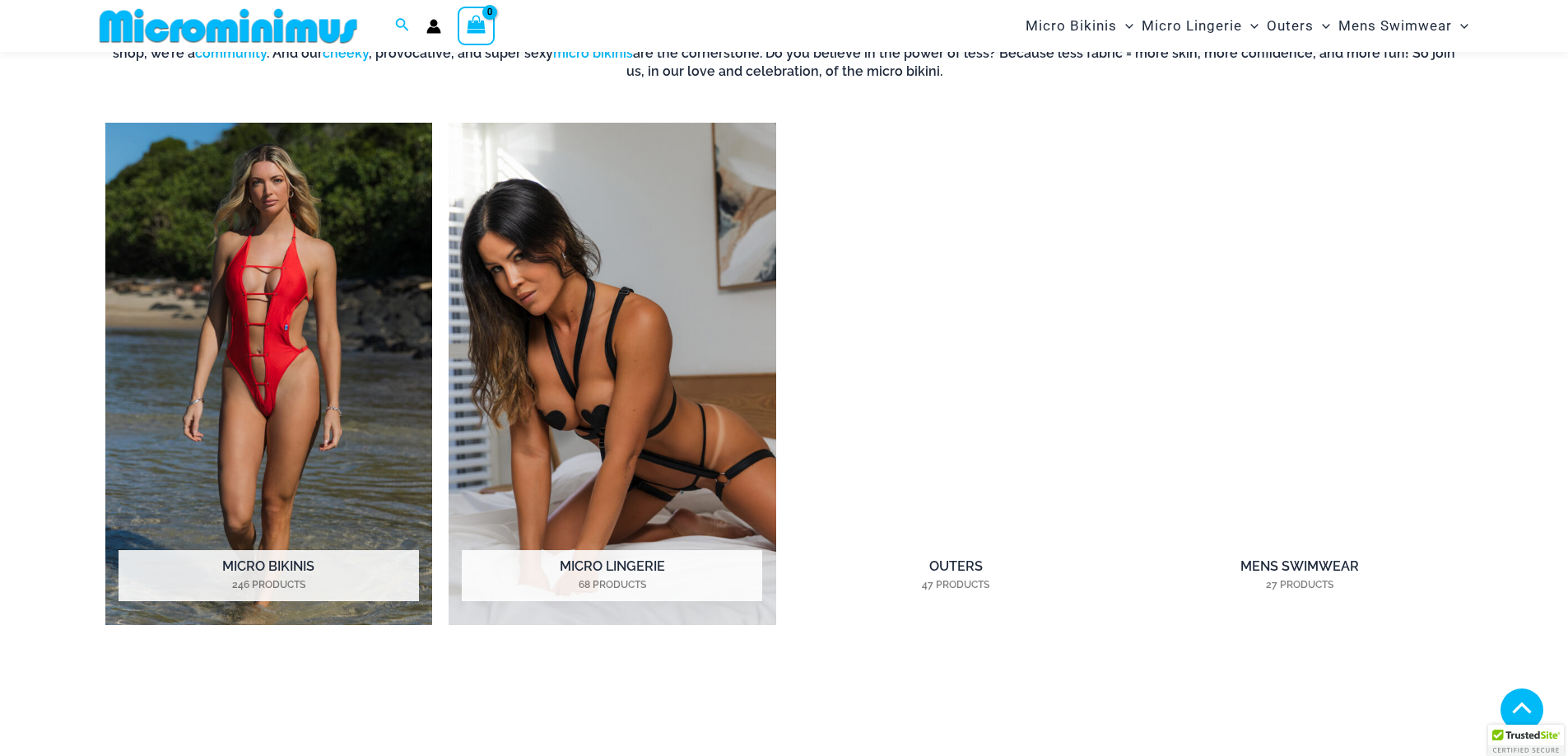
scroll to position [1468, 0]
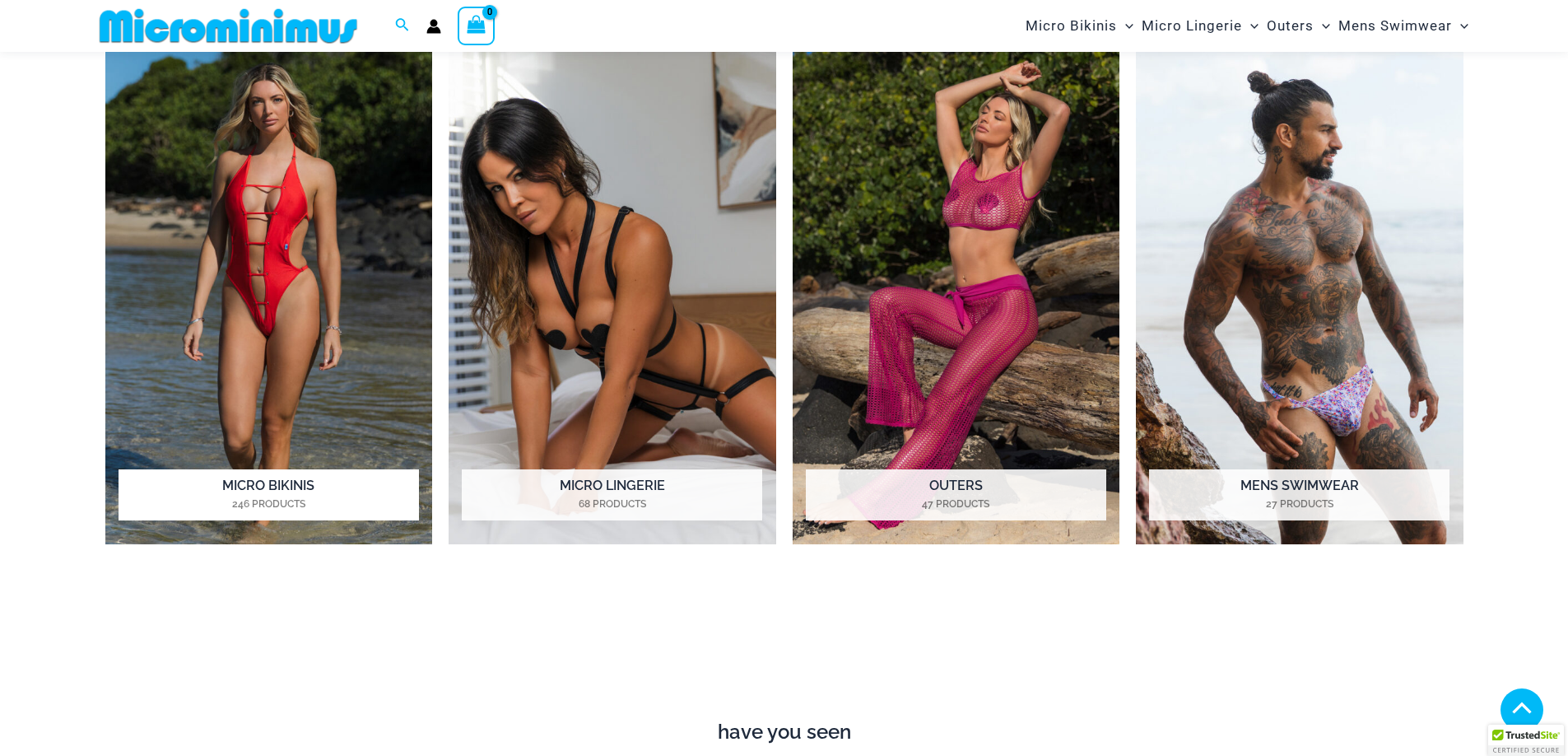
click at [279, 494] on h2 "Micro Bikinis 246 Products" at bounding box center [269, 494] width 300 height 51
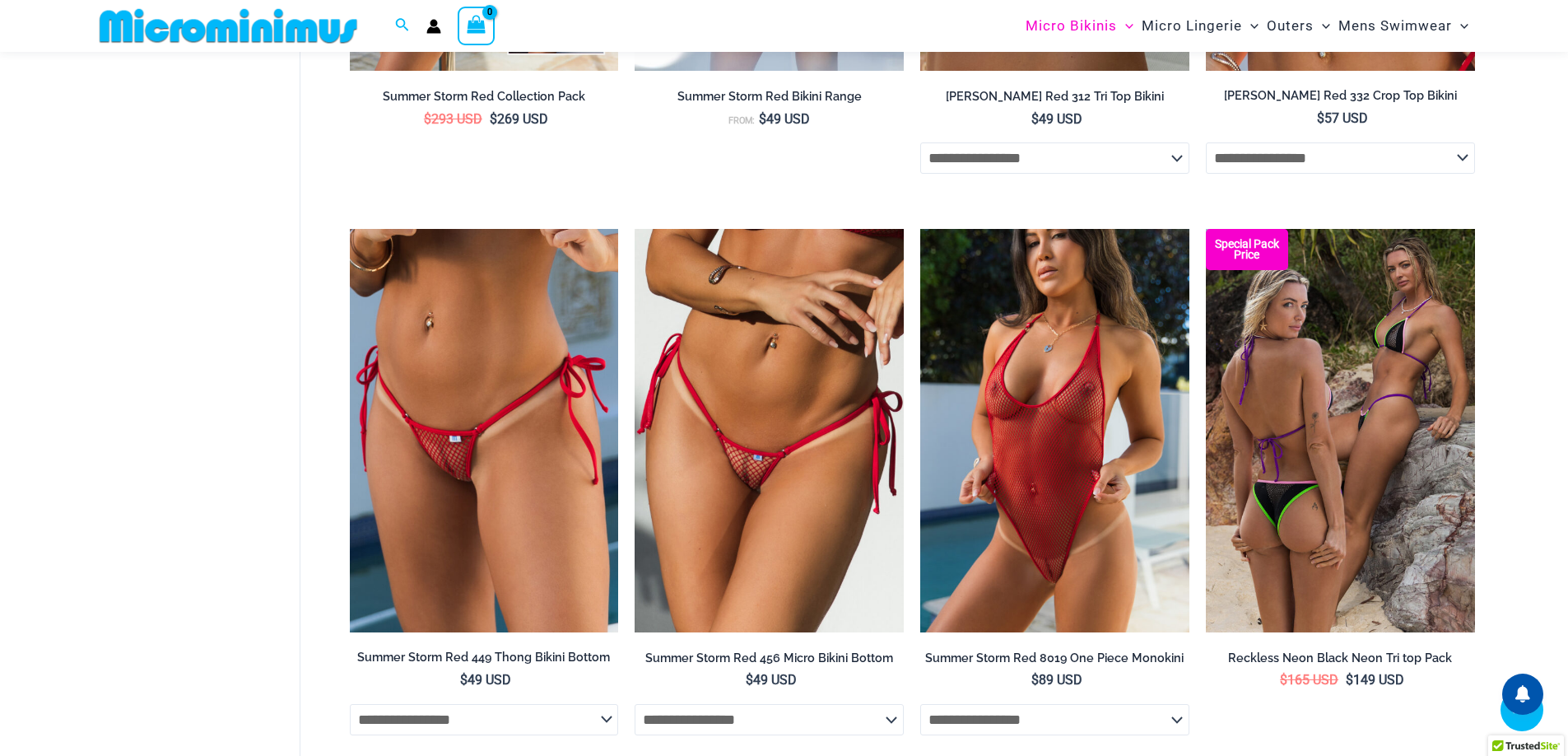
scroll to position [4432, 0]
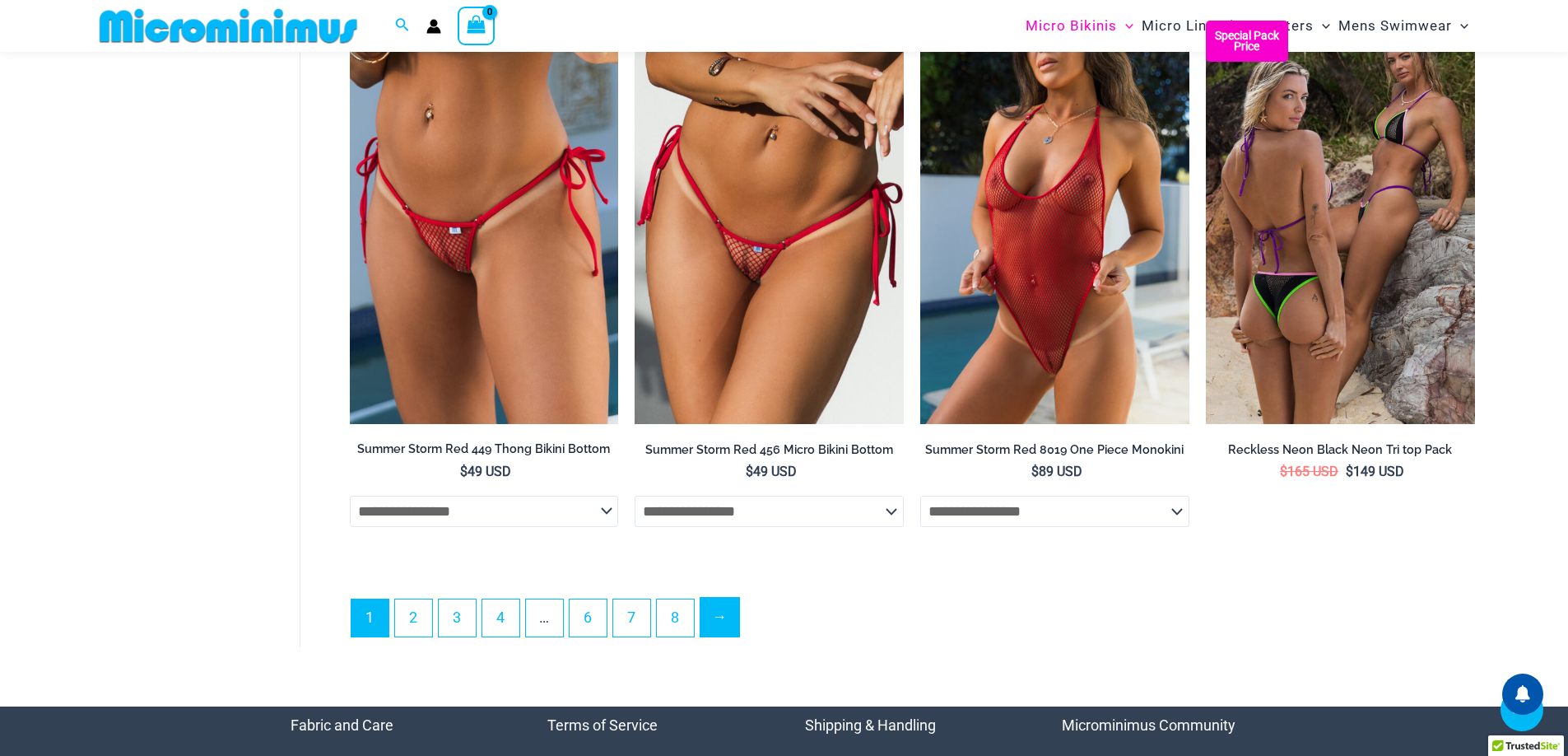
click at [724, 625] on link "→" at bounding box center [720, 617] width 38 height 38
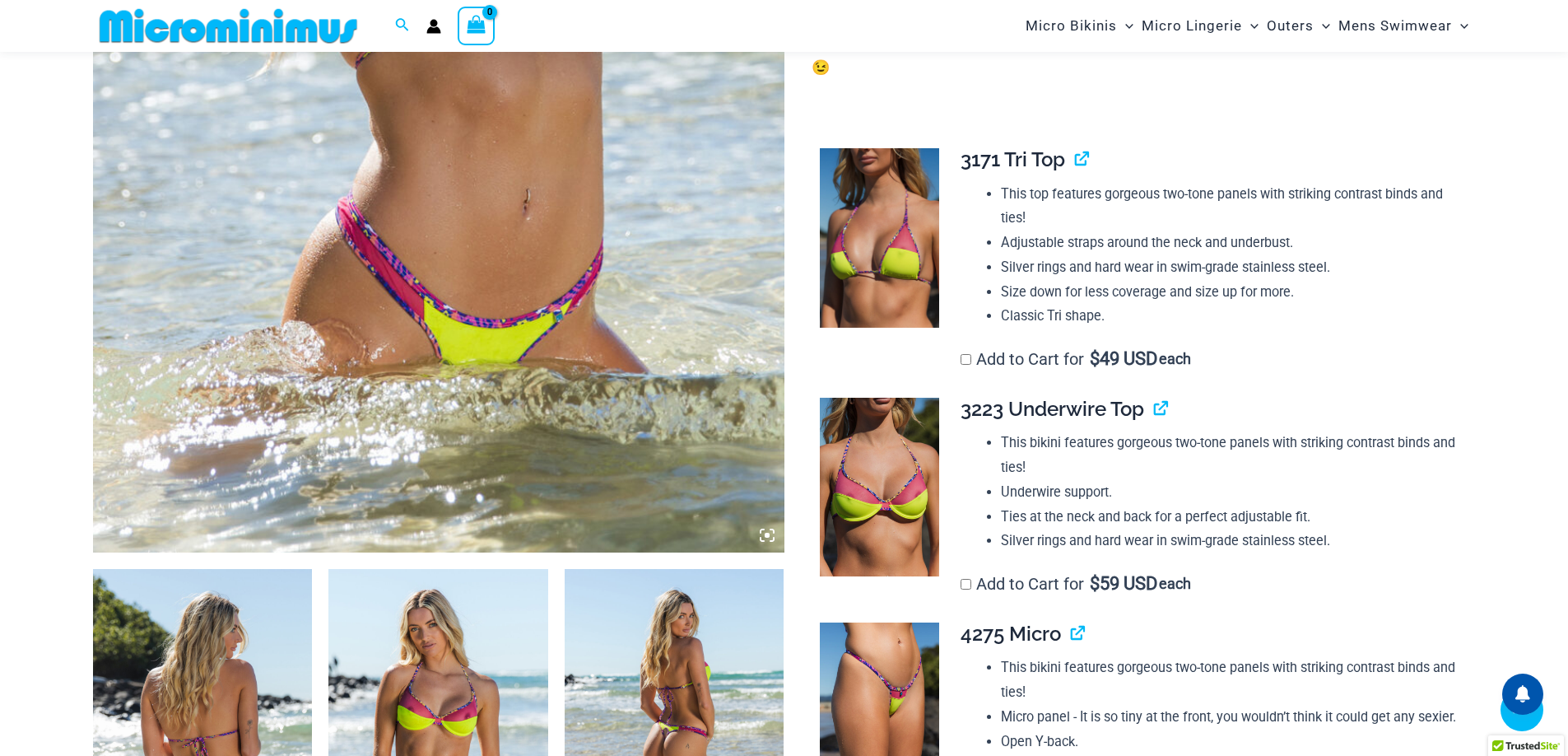
scroll to position [875, 0]
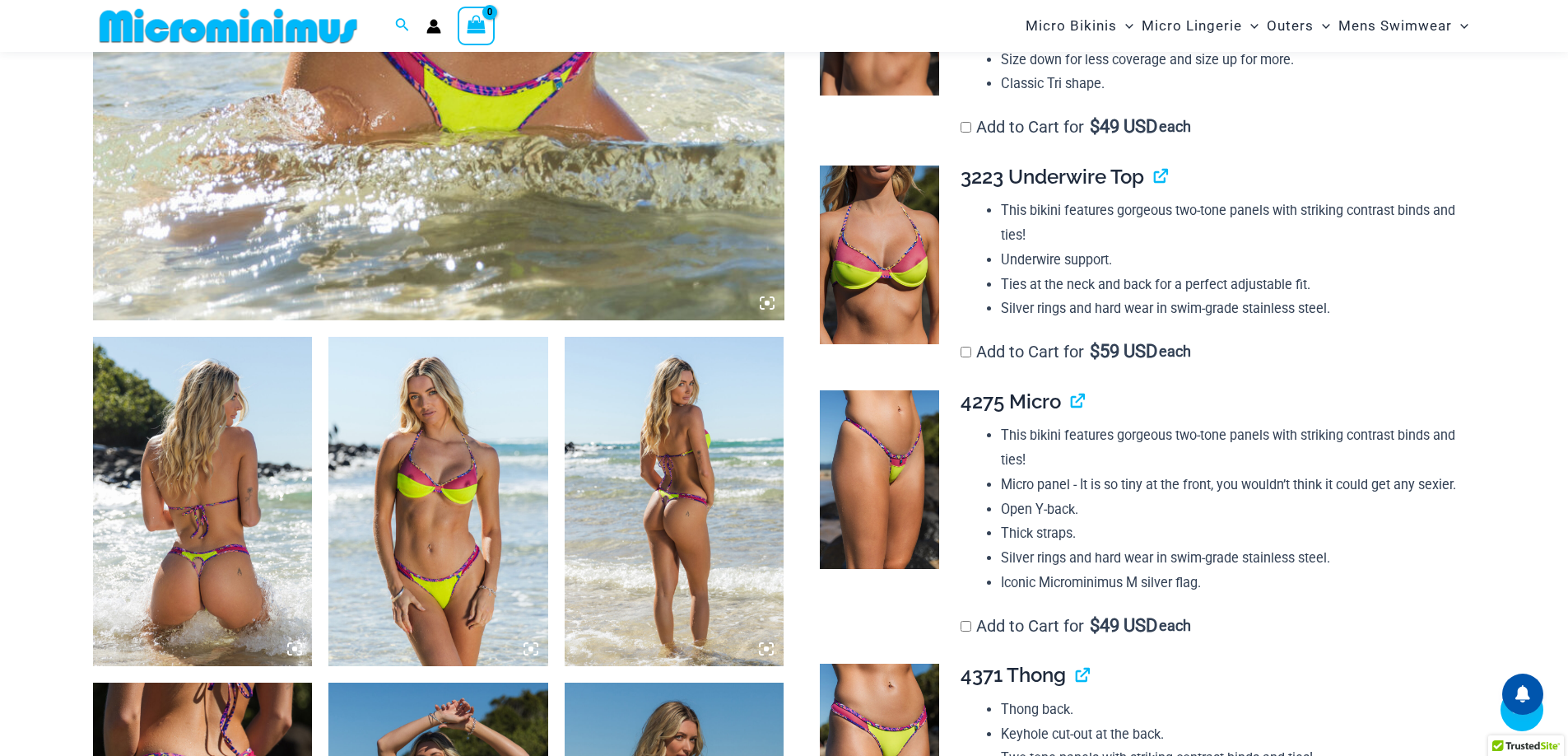
click at [164, 579] on img at bounding box center [202, 501] width 220 height 329
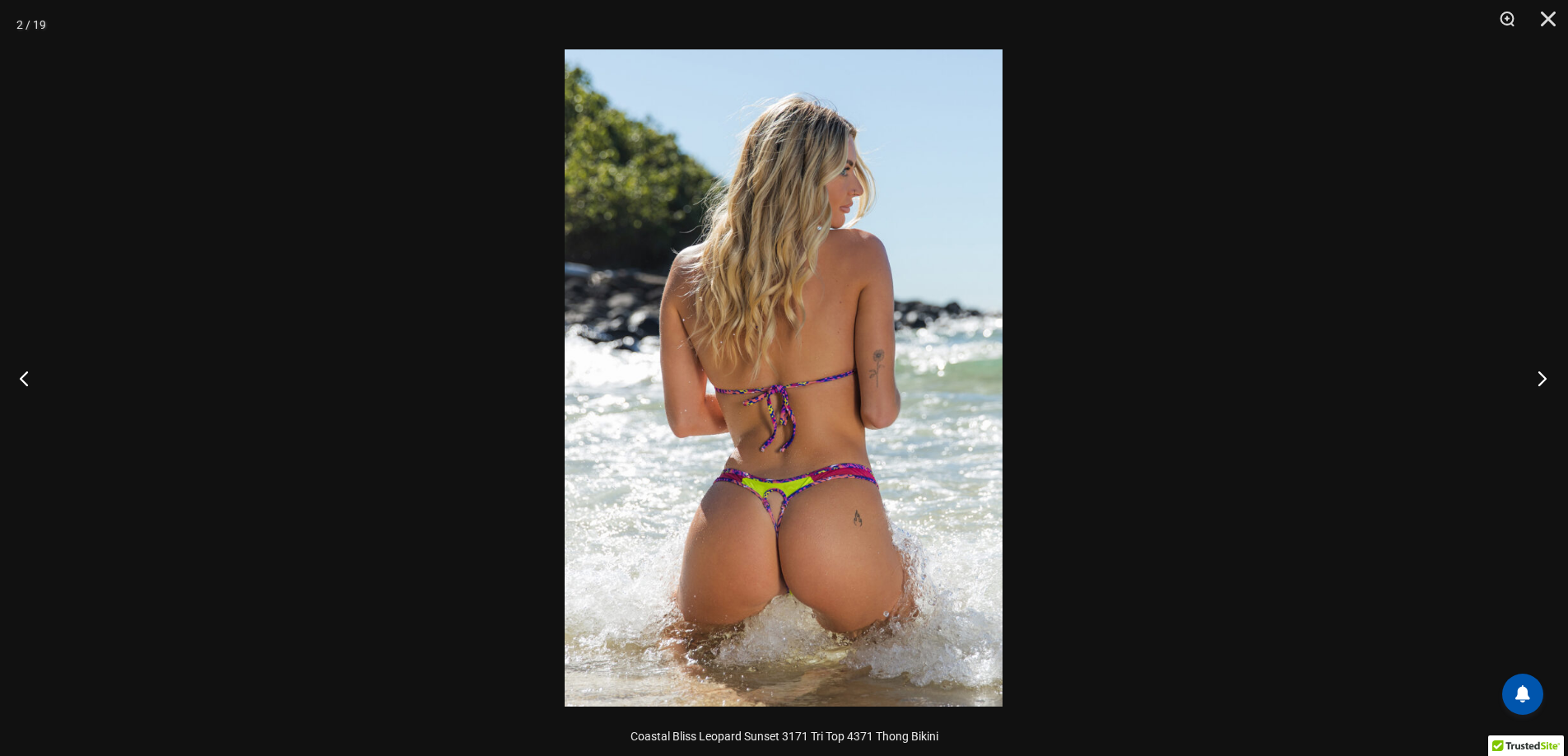
click at [1542, 374] on button "Next" at bounding box center [1537, 378] width 61 height 83
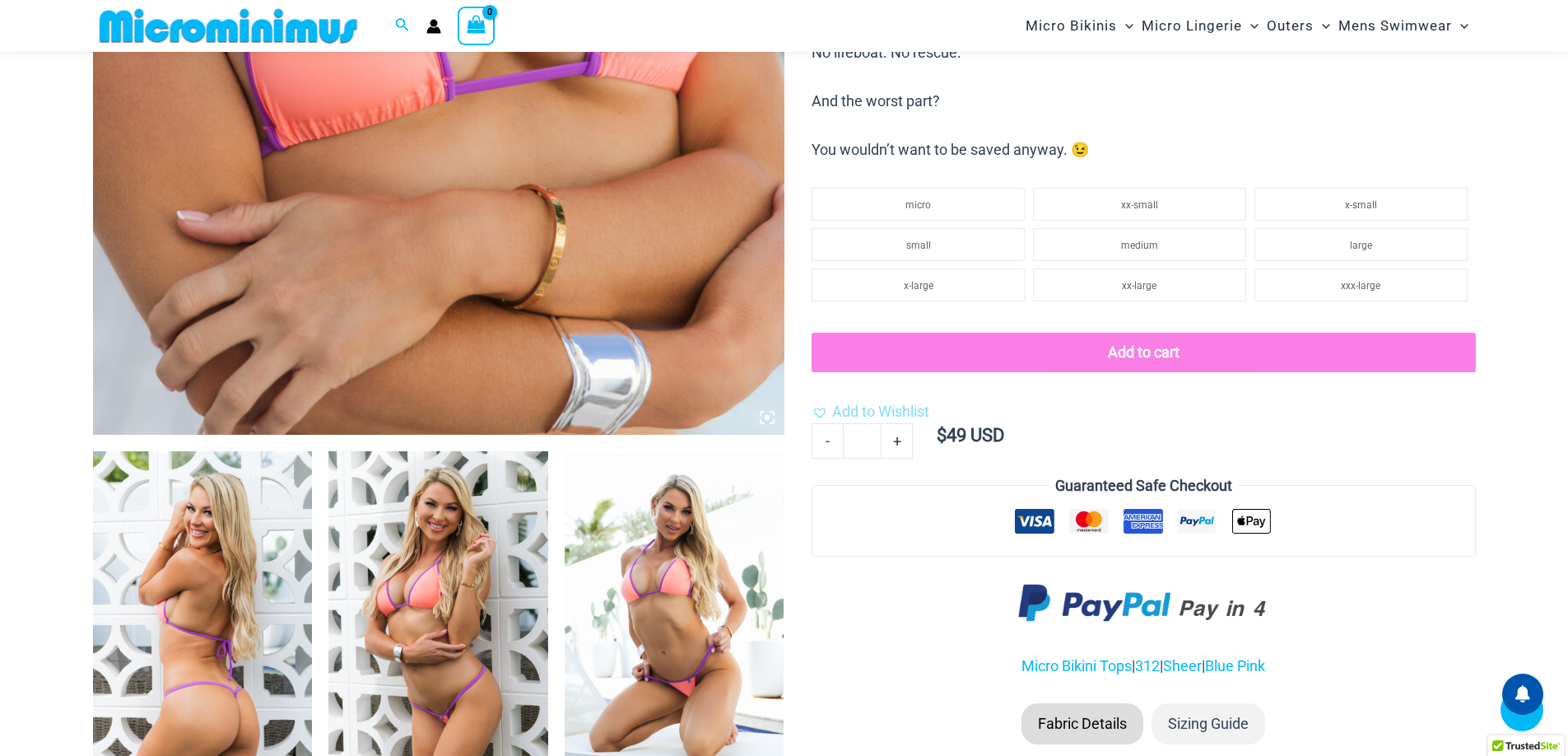
scroll to position [974, 0]
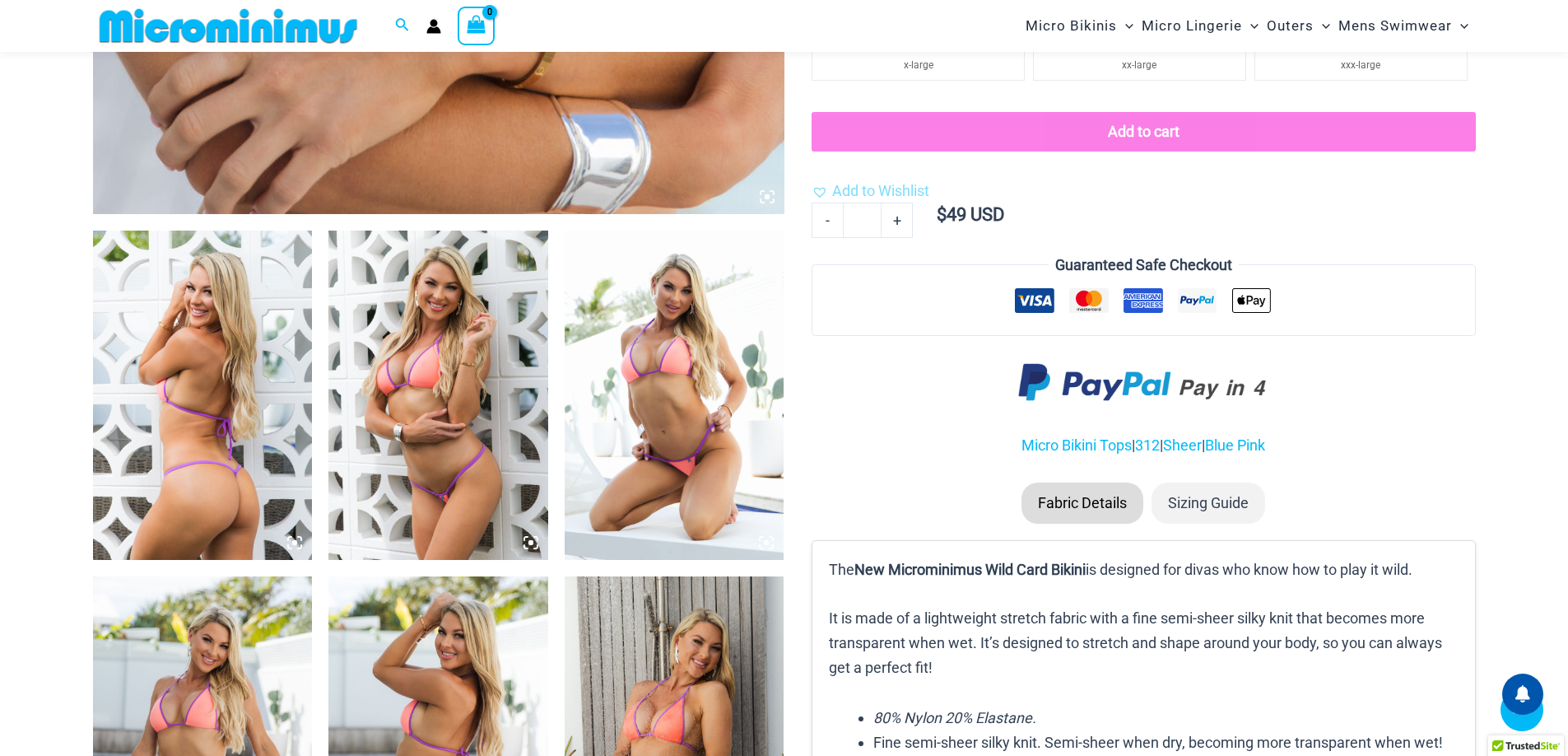
click at [174, 376] on img at bounding box center [202, 394] width 220 height 329
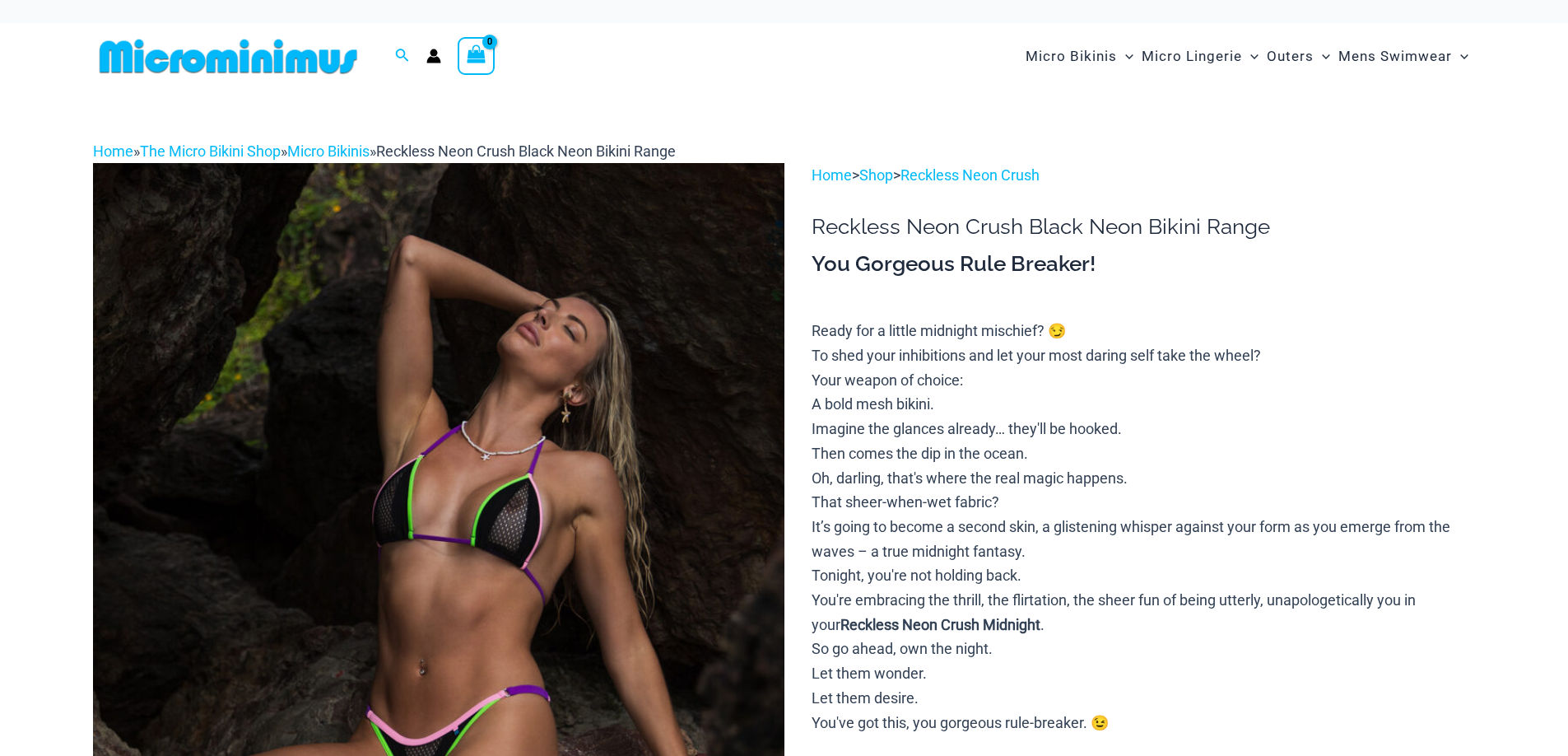
scroll to position [77, 0]
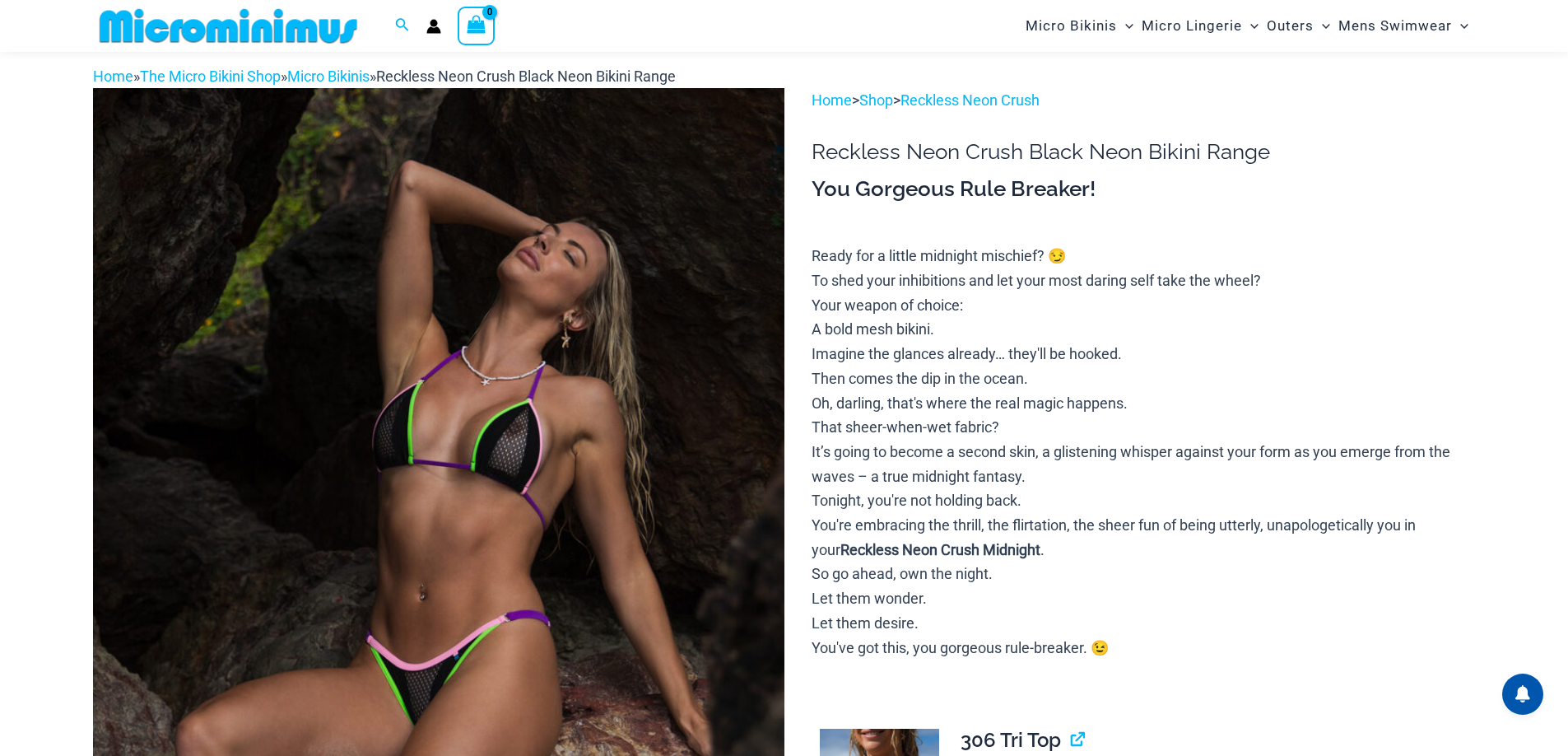
click at [523, 358] on img at bounding box center [438, 607] width 691 height 1038
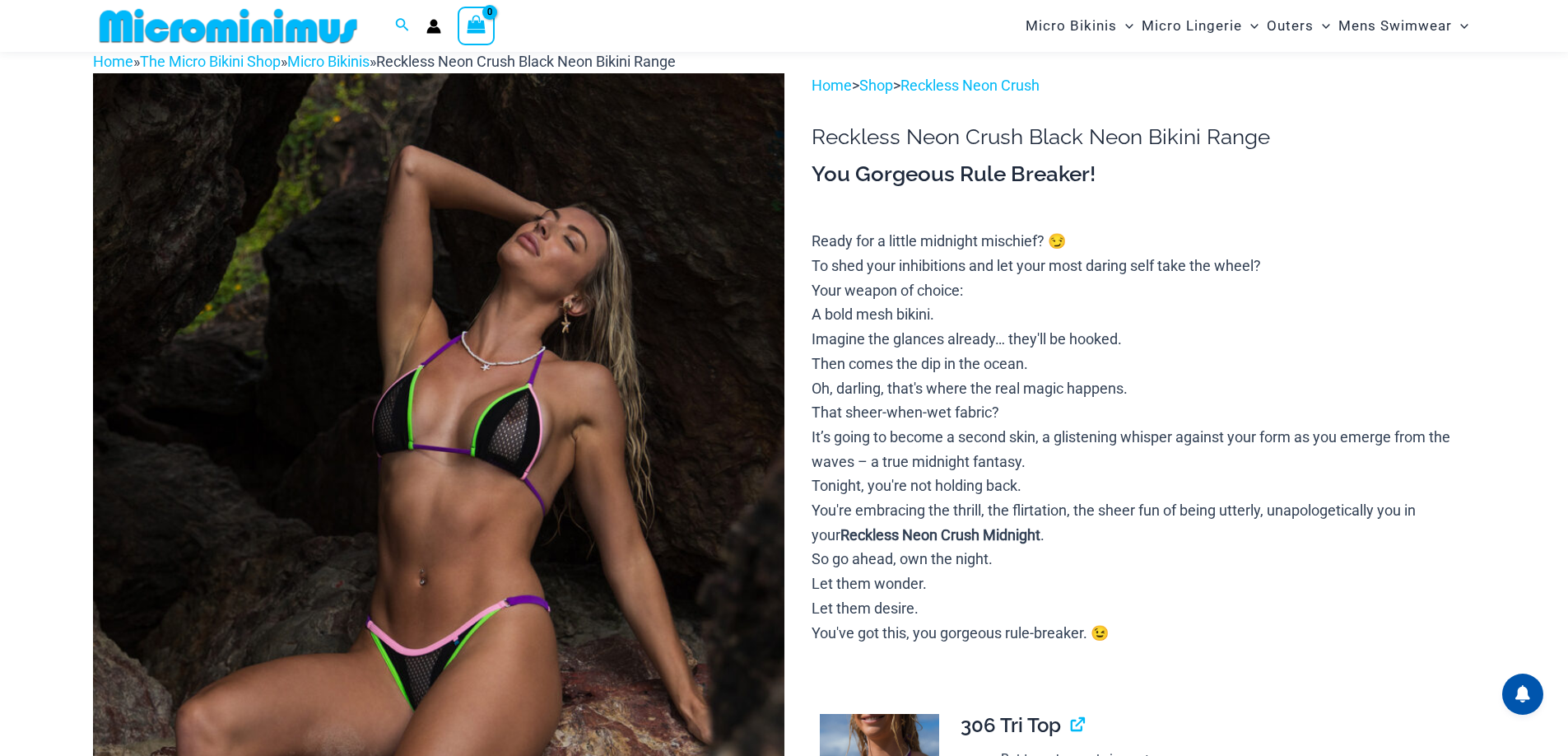
click at [522, 395] on img at bounding box center [438, 592] width 691 height 1038
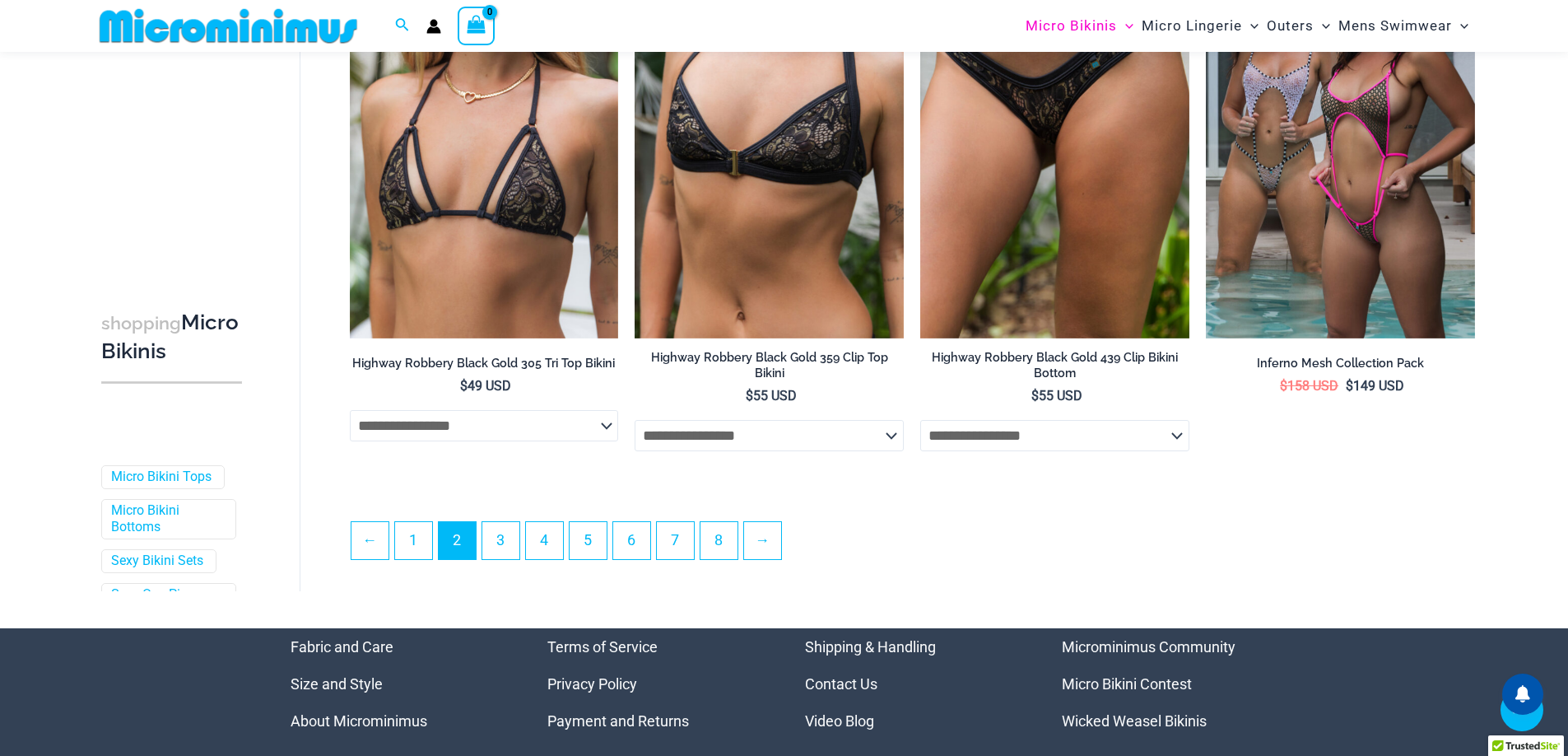
scroll to position [4335, 0]
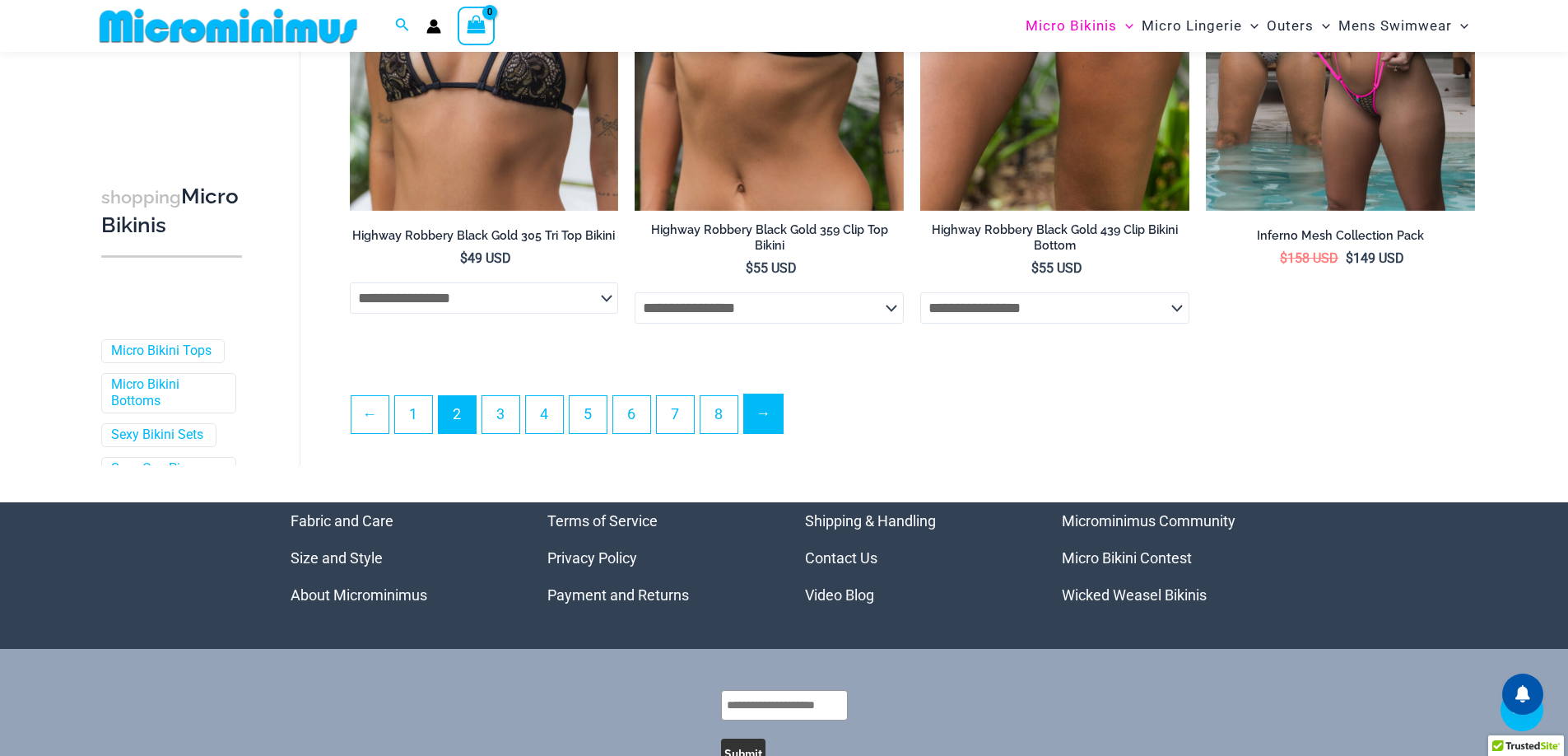
click at [782, 423] on link "→" at bounding box center [763, 413] width 38 height 38
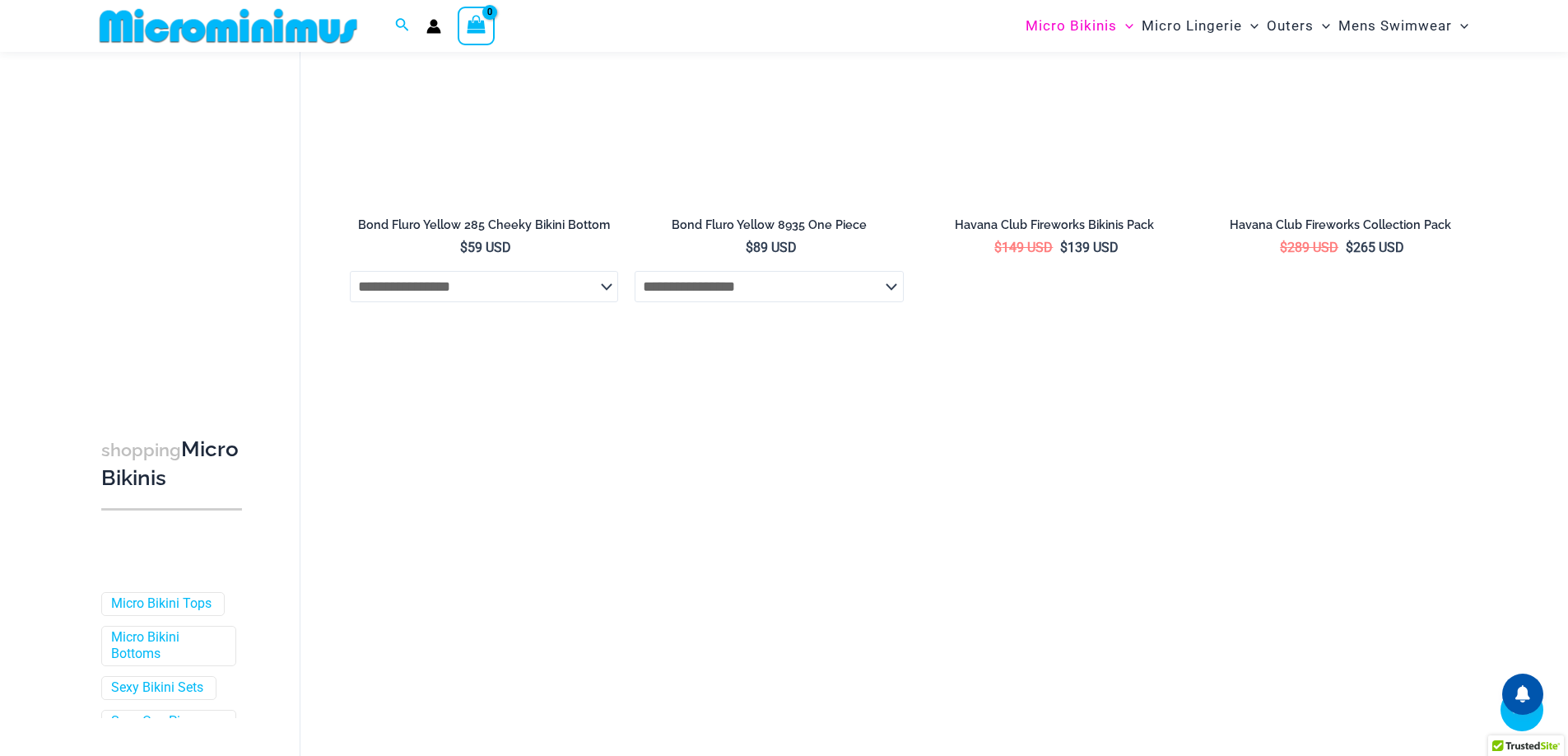
scroll to position [2362, 0]
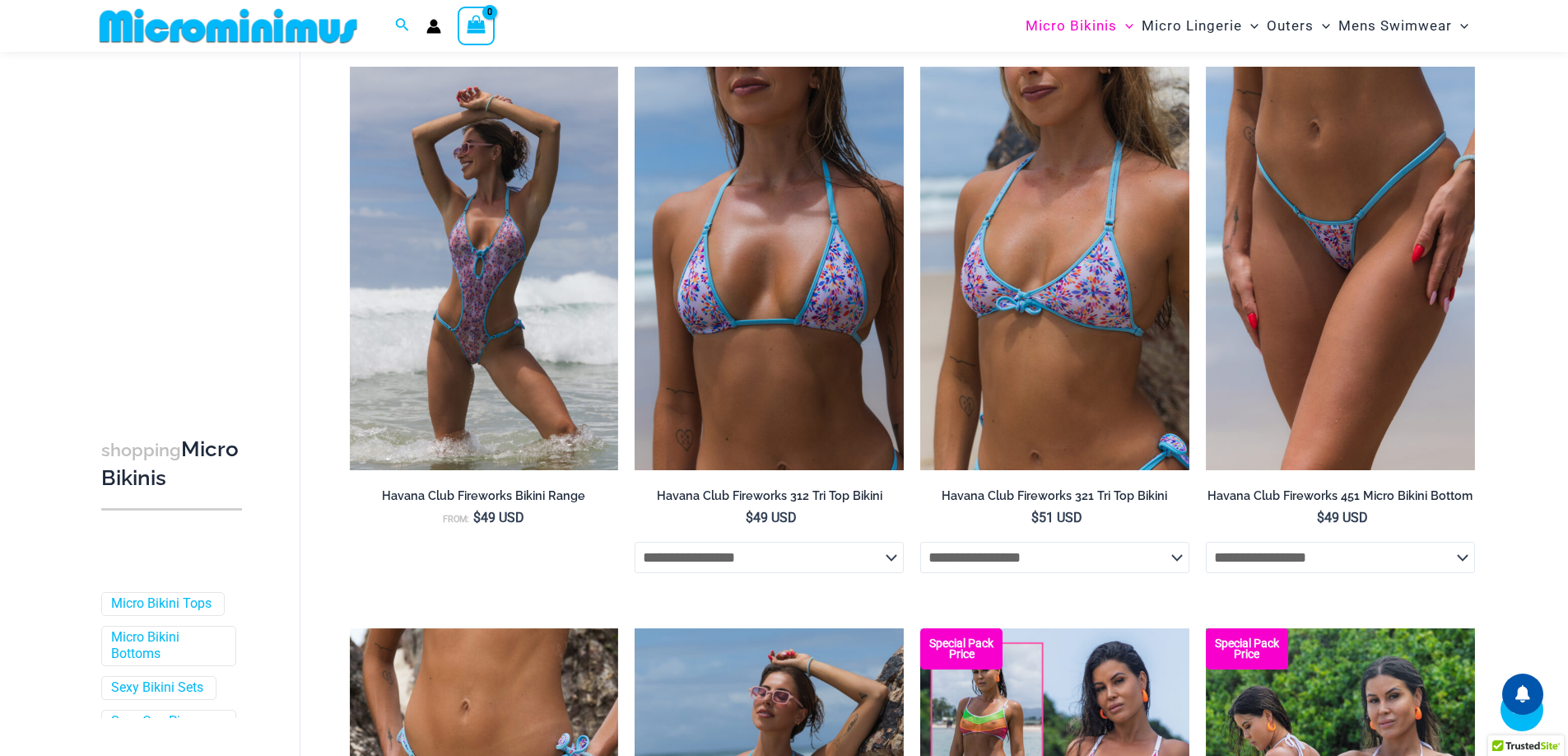
drag, startPoint x: 29, startPoint y: 572, endPoint x: 54, endPoint y: 524, distance: 54.1
click at [30, 567] on div "shopping Micro Bikinis Filters Filters Micro Bikini Tops Micro Bikini Bottoms" at bounding box center [784, 90] width 1568 height 4751
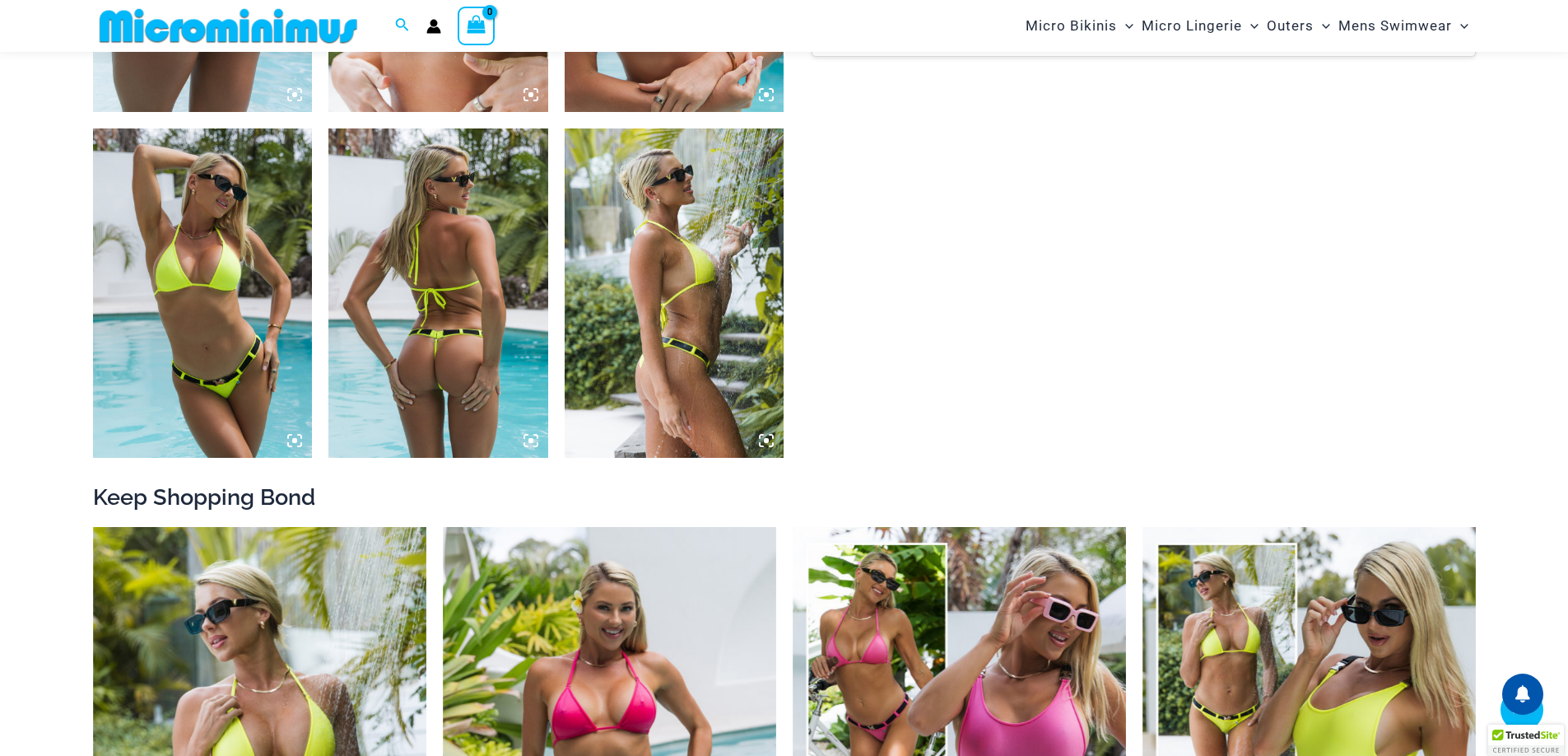
scroll to position [1470, 0]
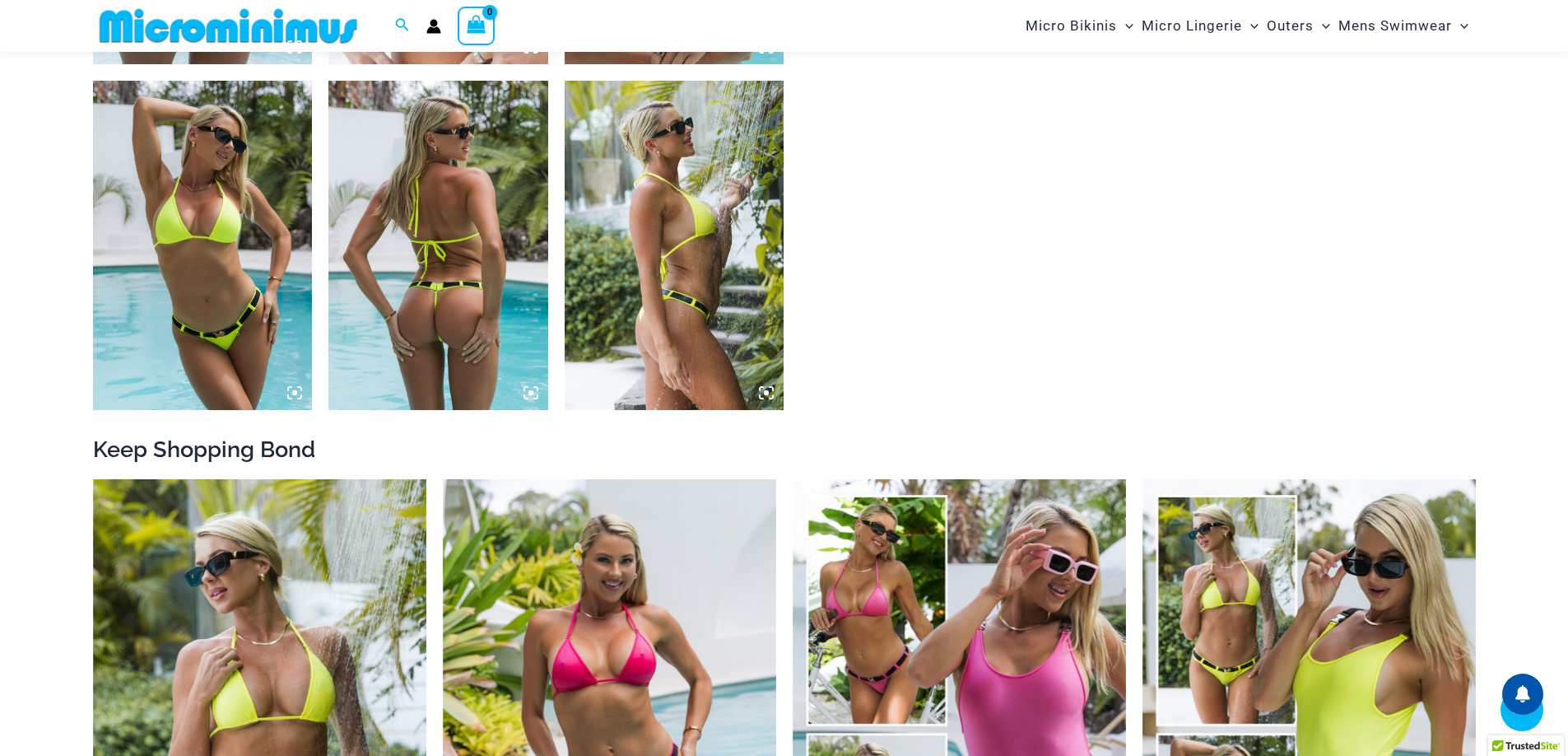
click at [1050, 332] on section "Keep Shopping Bond Bond Fluro Yellow Bikini Range From: $ 49 USD Bond Shiny Pin…" at bounding box center [784, 199] width 1383 height 3036
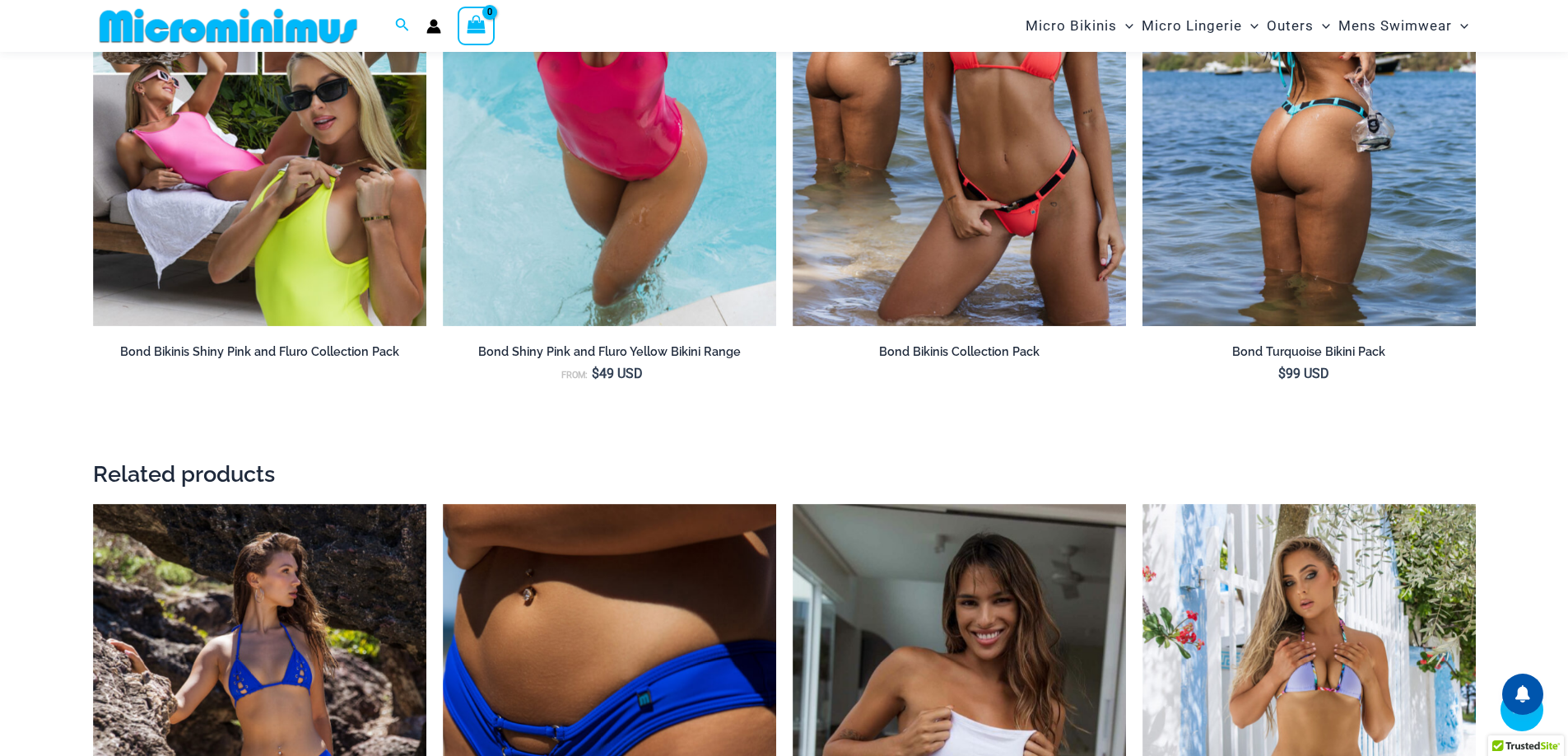
scroll to position [2656, 0]
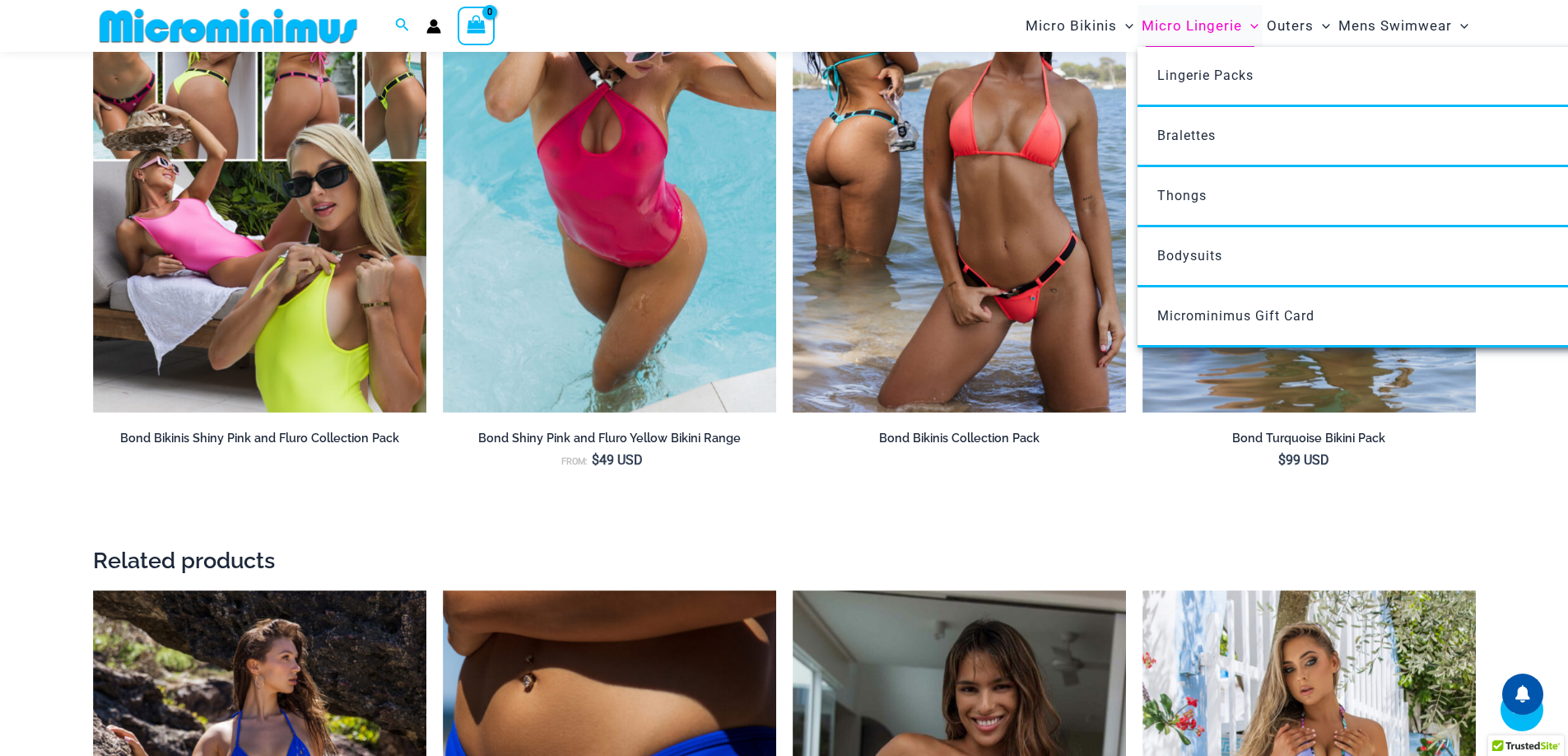
click at [1184, 33] on span "Micro Lingerie" at bounding box center [1192, 26] width 101 height 42
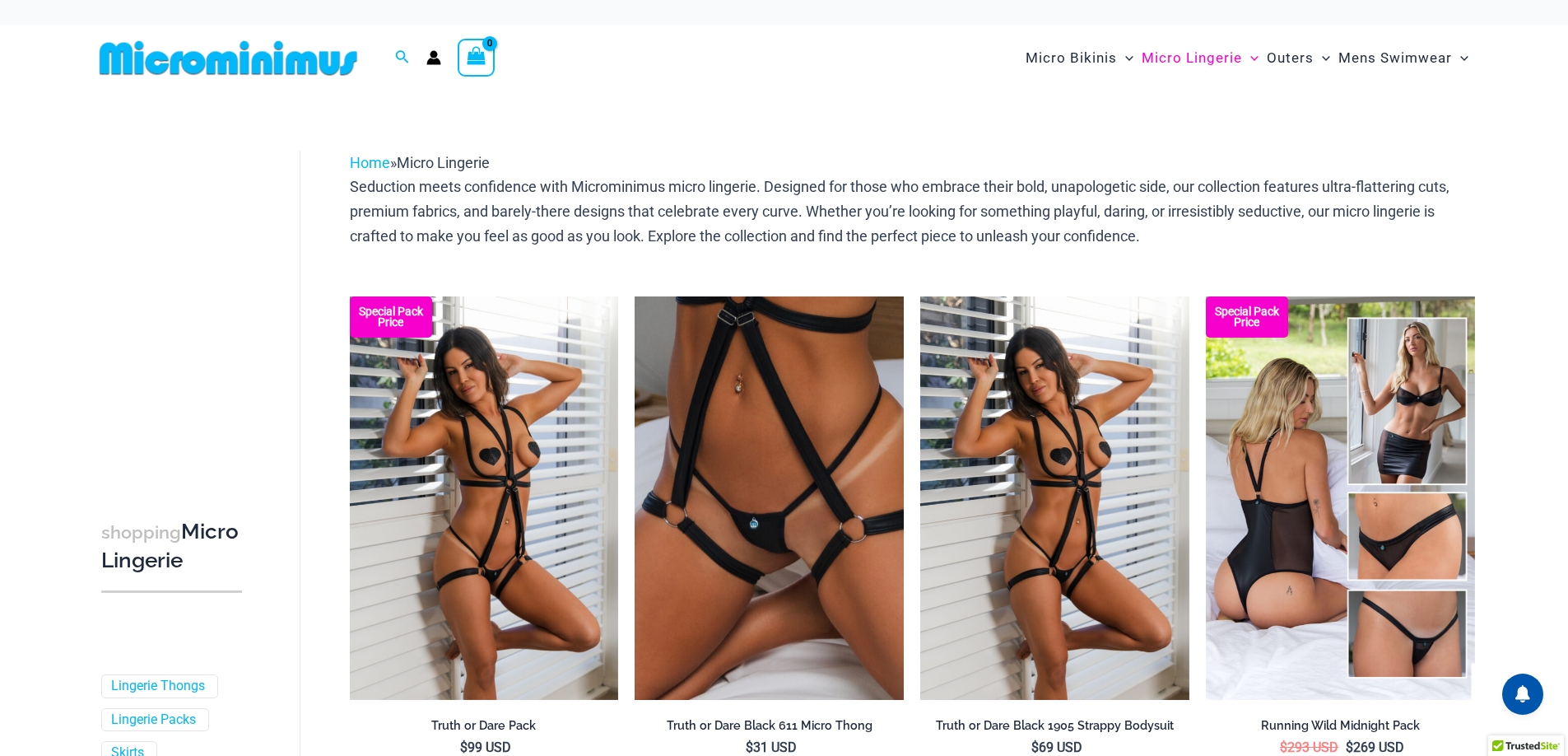
drag, startPoint x: 1074, startPoint y: 153, endPoint x: 1162, endPoint y: 93, distance: 106.5
click at [1076, 151] on div "Home » Micro Lingerie" at bounding box center [913, 163] width 1126 height 25
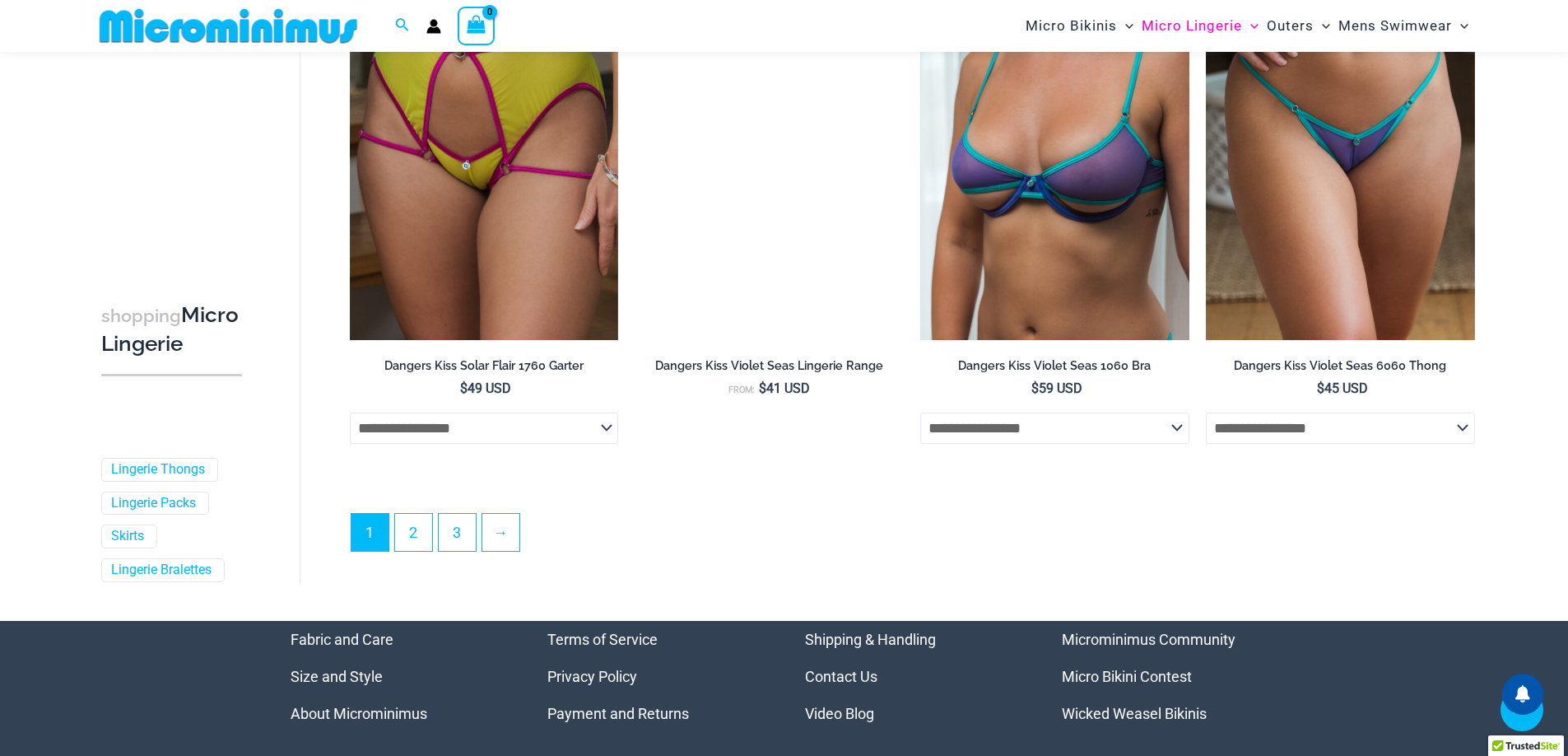
scroll to position [4483, 0]
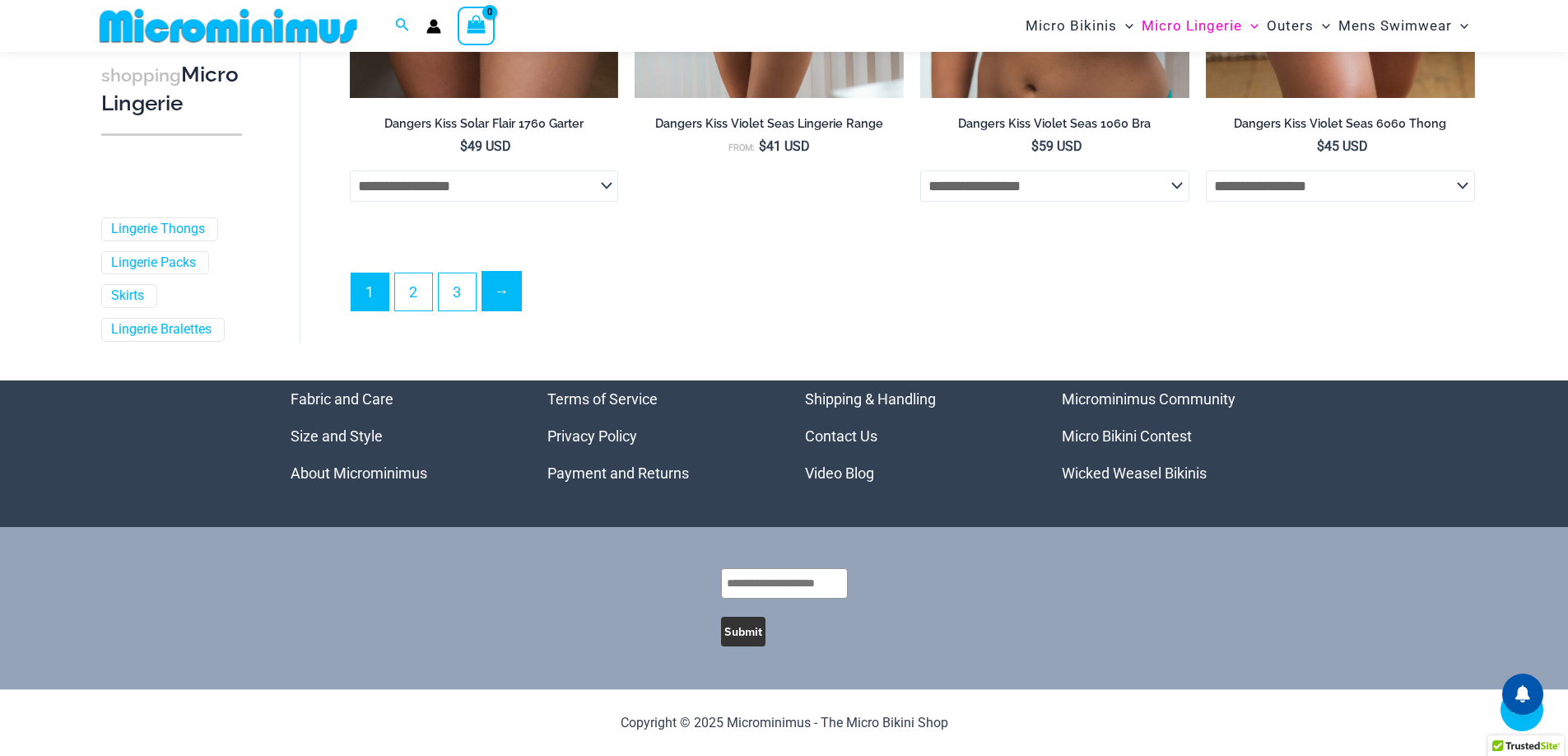
click at [498, 291] on link "→" at bounding box center [502, 291] width 38 height 38
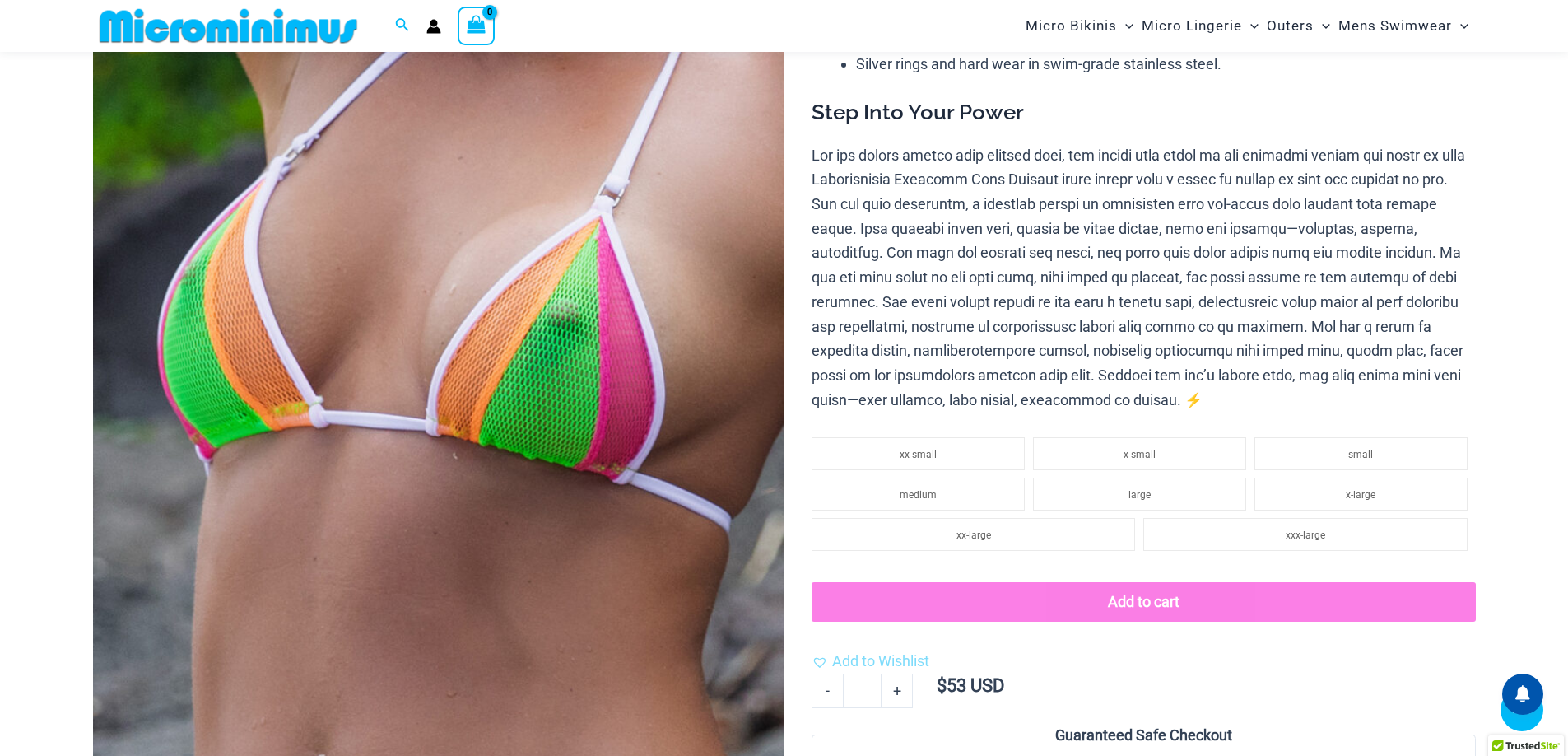
scroll to position [282, 0]
click at [600, 421] on img at bounding box center [438, 388] width 691 height 1038
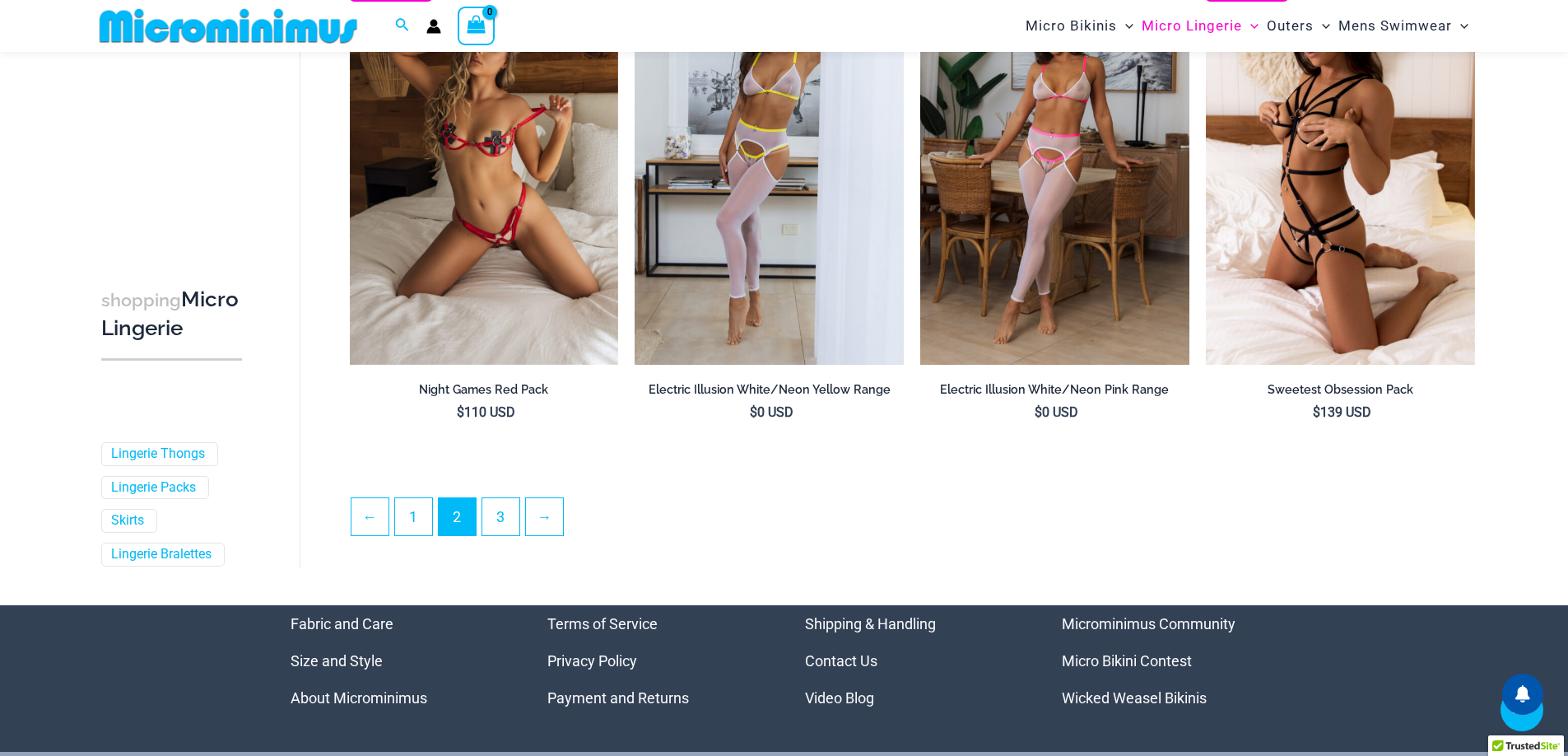
scroll to position [4335, 0]
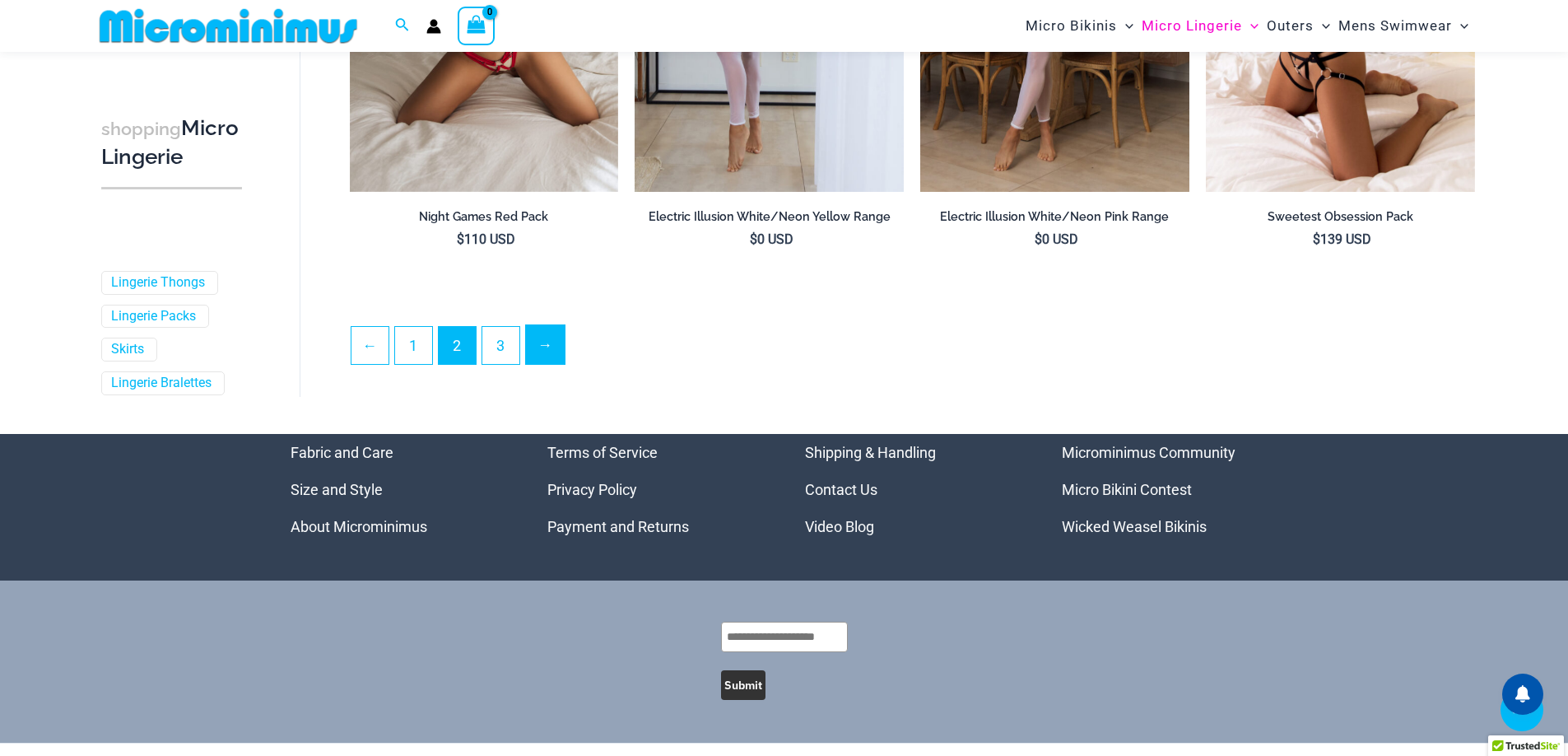
click at [540, 358] on link "→" at bounding box center [546, 344] width 38 height 38
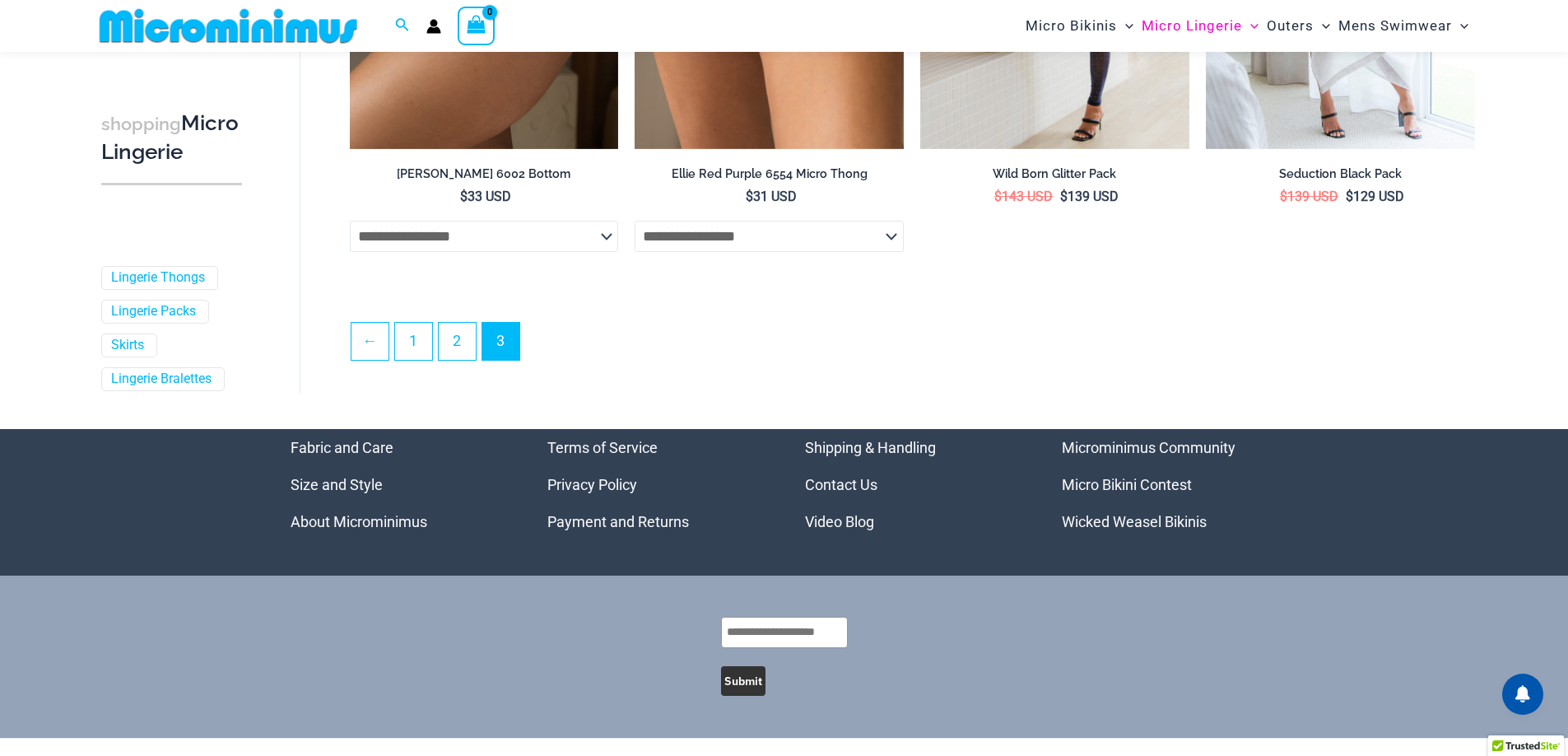
scroll to position [481, 0]
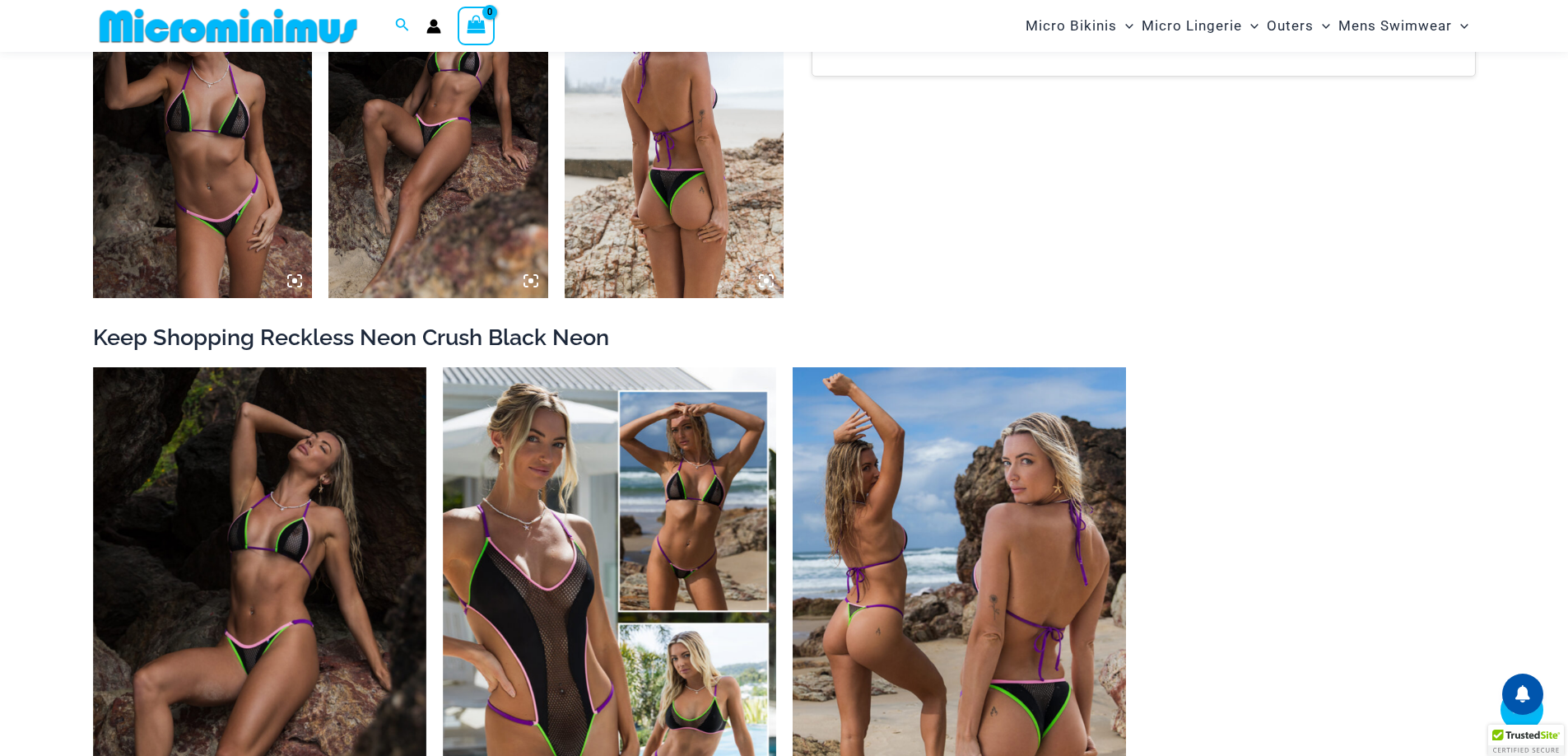
scroll to position [1877, 0]
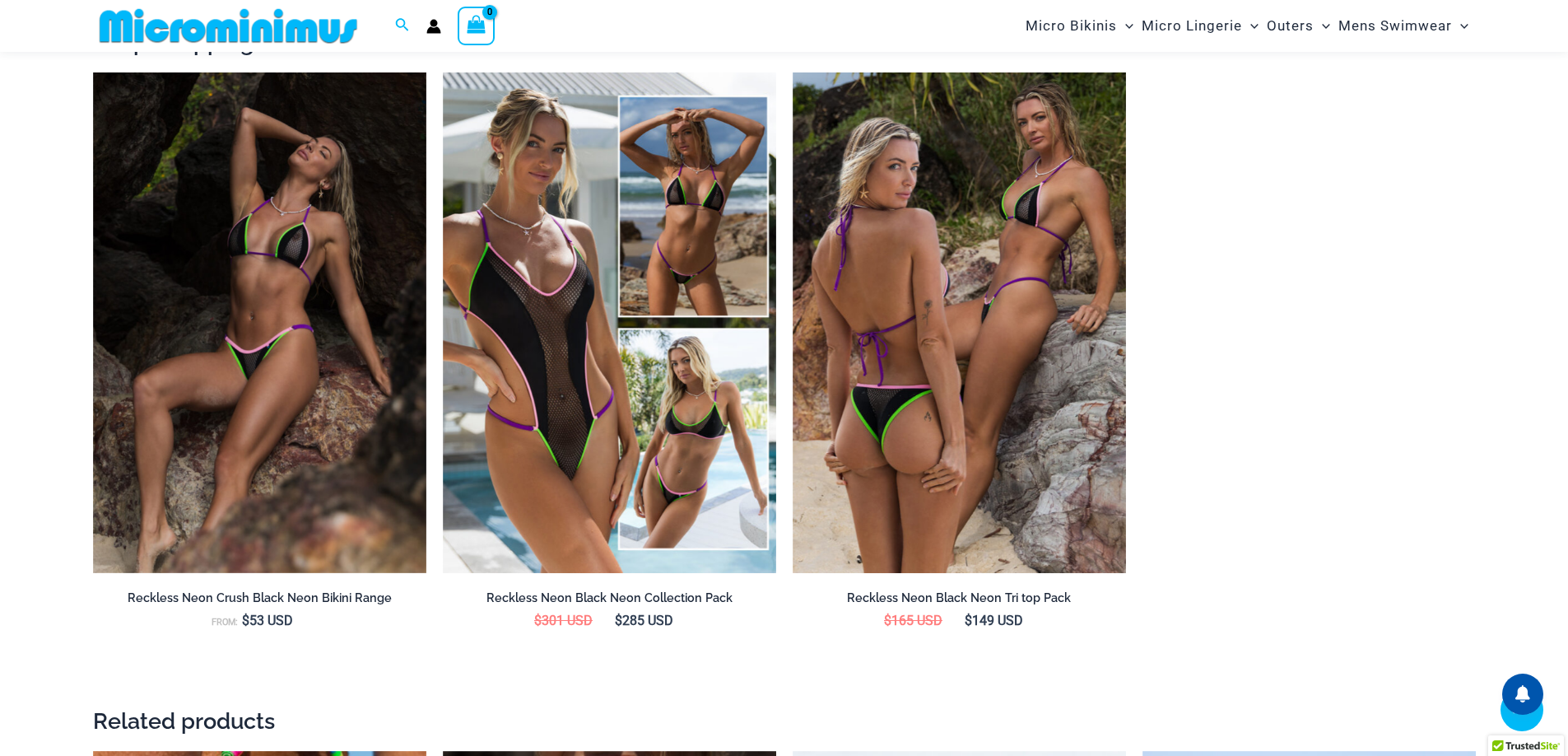
drag, startPoint x: 783, startPoint y: 736, endPoint x: 831, endPoint y: 664, distance: 86.5
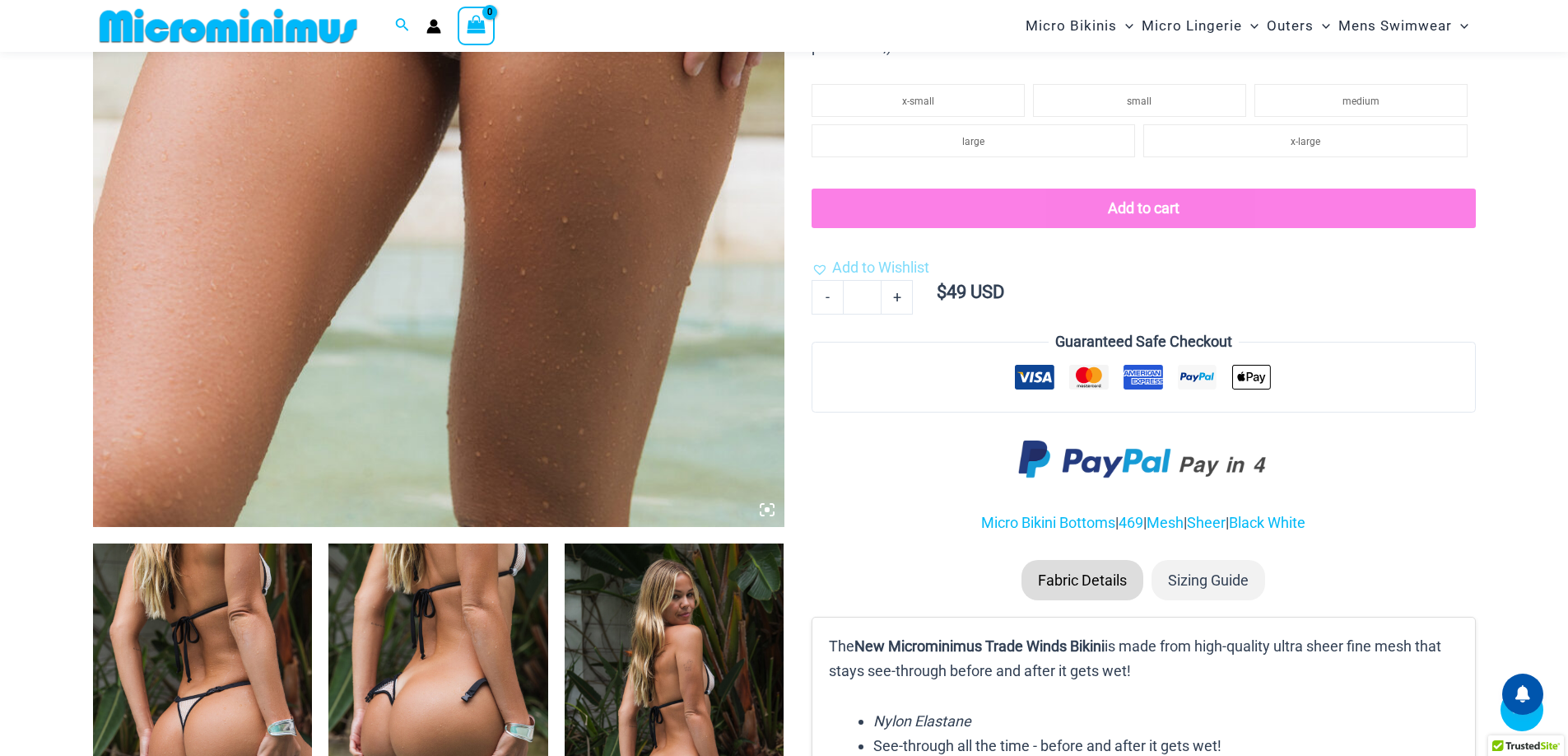
scroll to position [876, 0]
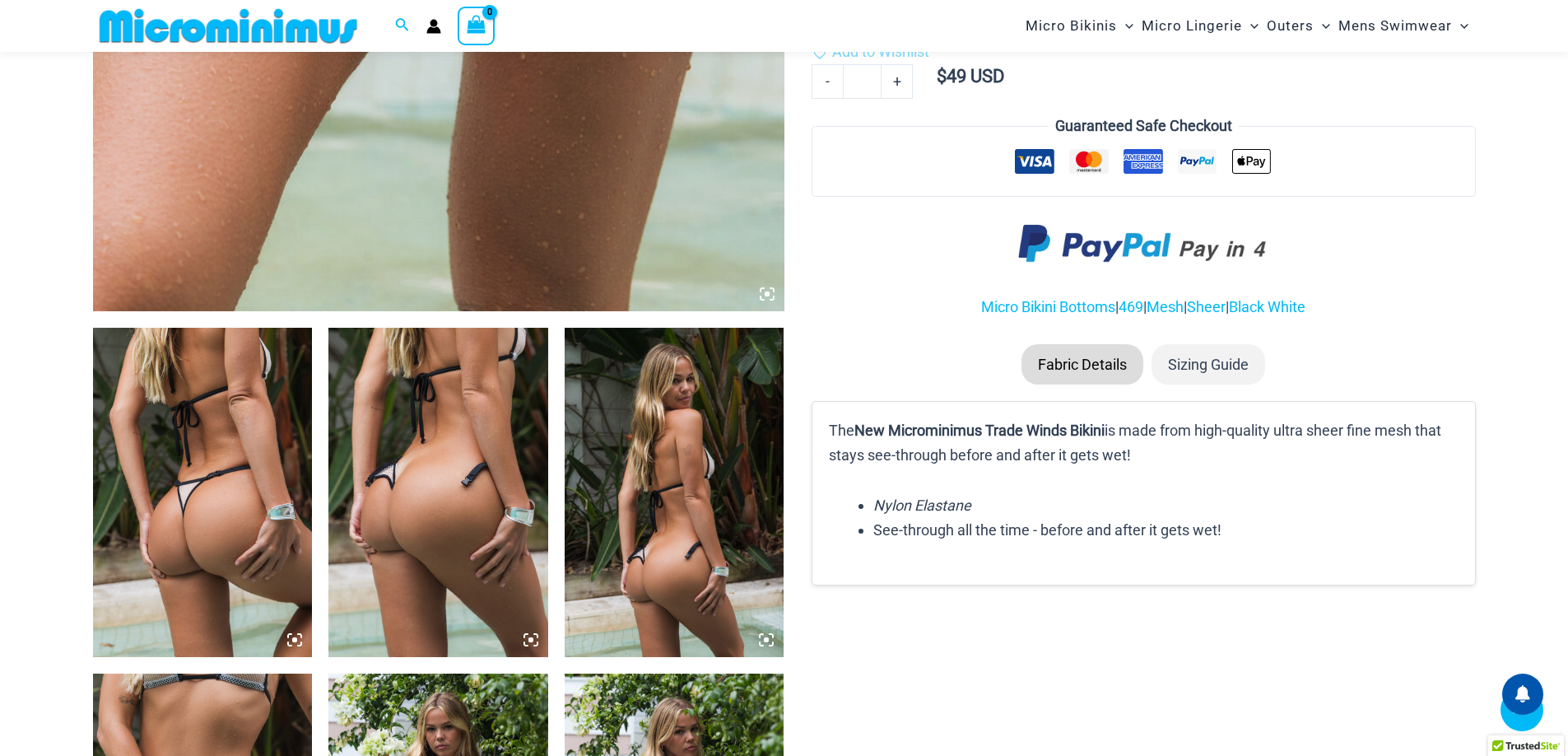
click at [280, 403] on img at bounding box center [202, 492] width 220 height 329
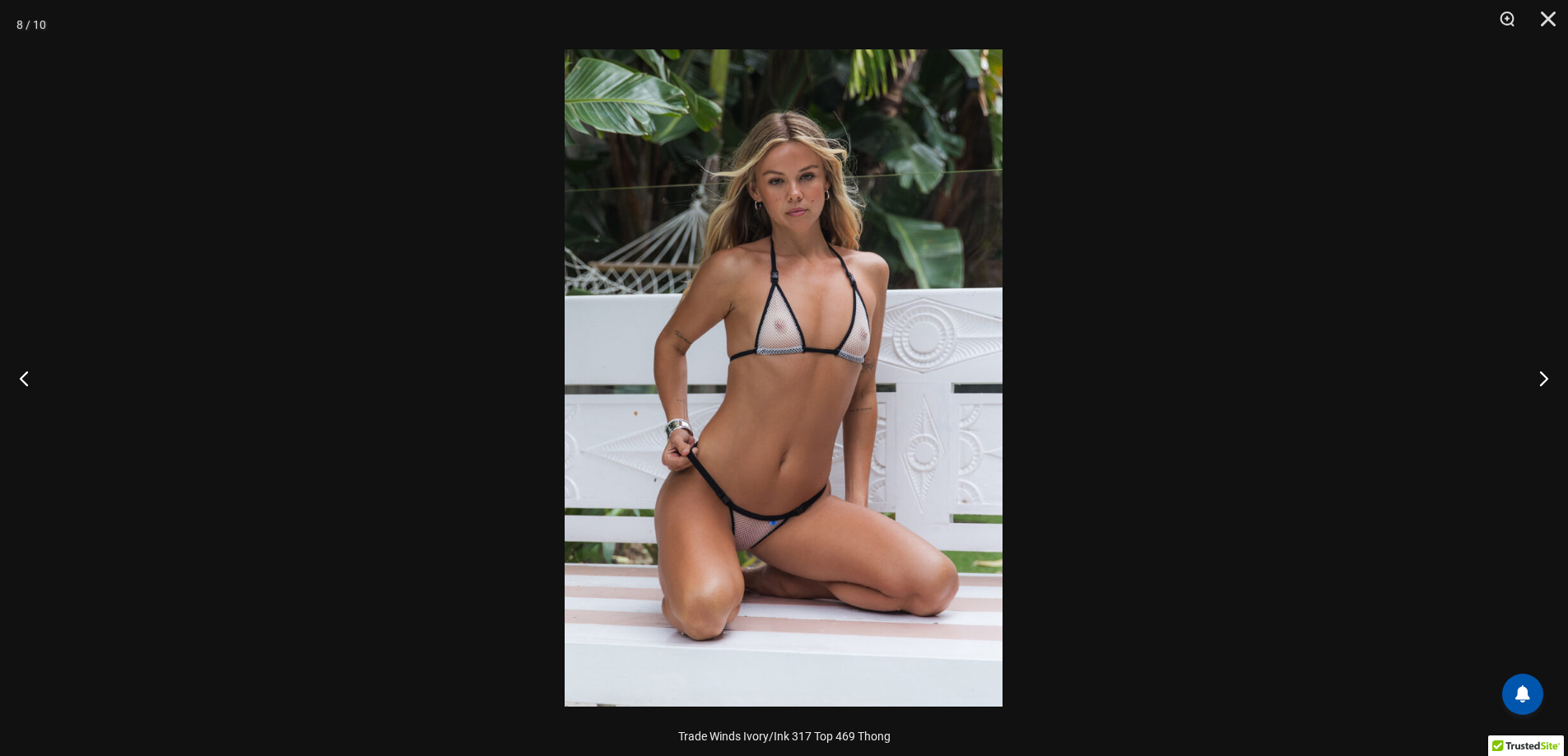
click at [1126, 475] on div at bounding box center [784, 378] width 1568 height 756
